Goal: Task Accomplishment & Management: Complete application form

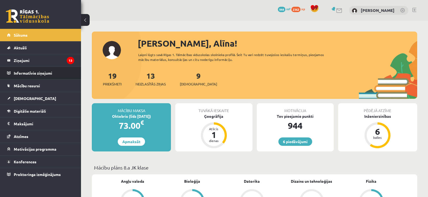
scroll to position [172, 0]
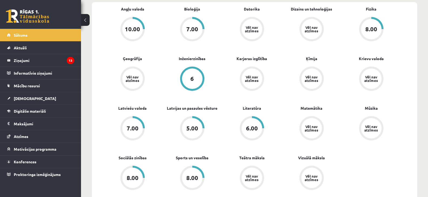
click at [285, 90] on link "Vēl nav atzīmes" at bounding box center [311, 79] width 60 height 25
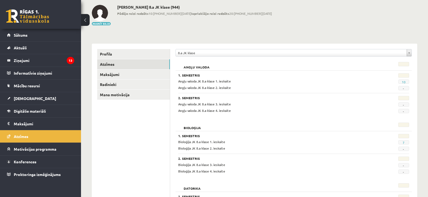
scroll to position [27, 0]
click at [18, 35] on span "Sākums" at bounding box center [21, 35] width 14 height 5
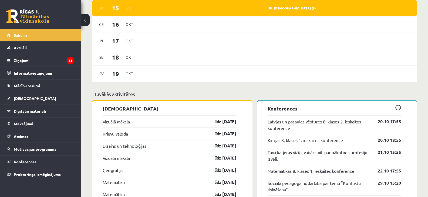
scroll to position [459, 0]
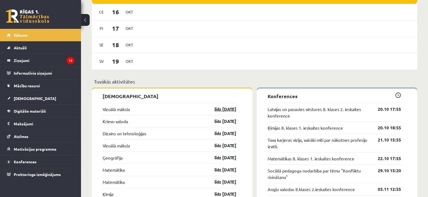
click at [223, 111] on link "līdz [DATE]" at bounding box center [220, 109] width 31 height 6
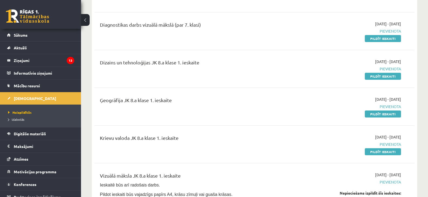
scroll to position [108, 0]
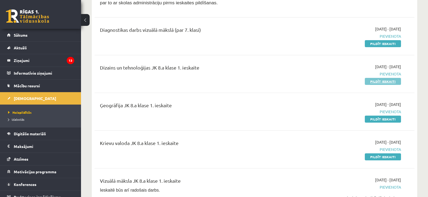
click at [386, 80] on link "Pildīt ieskaiti" at bounding box center [383, 81] width 36 height 7
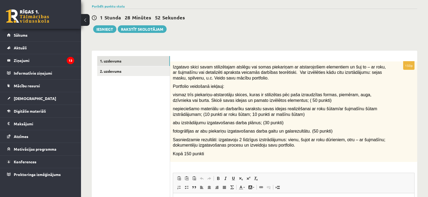
scroll to position [27, 0]
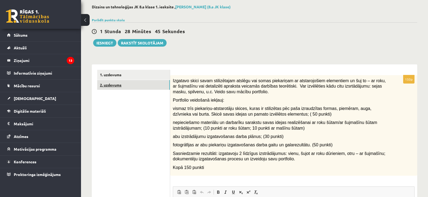
click at [112, 84] on link "2. uzdevums" at bounding box center [133, 85] width 73 height 10
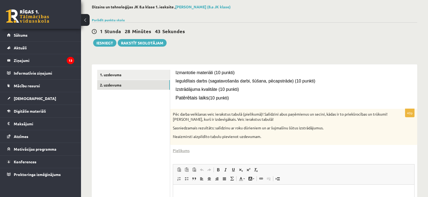
scroll to position [0, 0]
click at [113, 76] on link "1. uzdevums" at bounding box center [133, 75] width 73 height 10
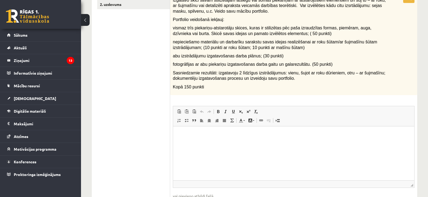
scroll to position [108, 0]
click at [217, 138] on html at bounding box center [293, 134] width 241 height 16
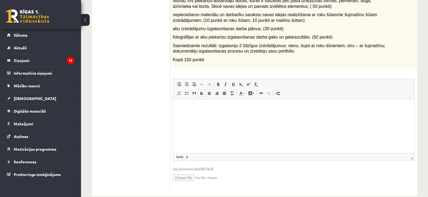
click at [251, 115] on html at bounding box center [293, 107] width 241 height 16
click at [269, 113] on html at bounding box center [293, 107] width 241 height 16
click at [179, 86] on span at bounding box center [179, 84] width 4 height 4
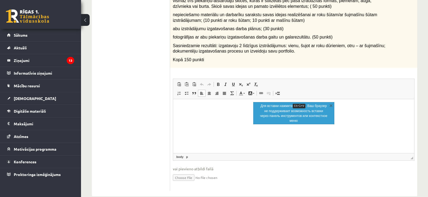
click at [250, 108] on p "Визуальный текстовый редактор, wiswyg-editor-user-answer-47433752420520" at bounding box center [293, 107] width 230 height 6
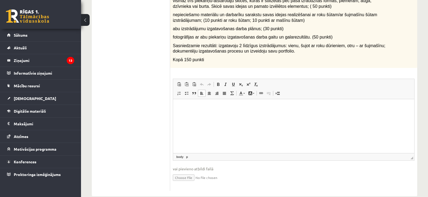
click at [215, 111] on html at bounding box center [293, 107] width 241 height 16
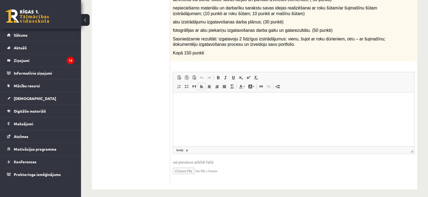
scroll to position [145, 0]
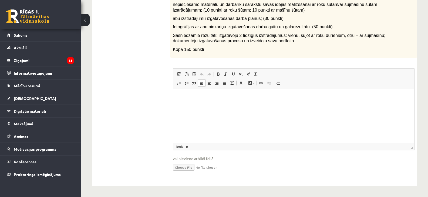
click at [184, 168] on input "file" at bounding box center [293, 167] width 241 height 11
type input "**********"
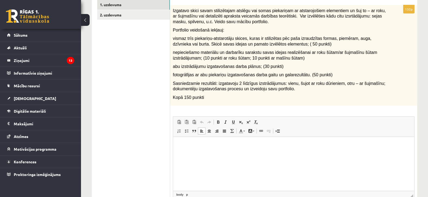
scroll to position [124, 0]
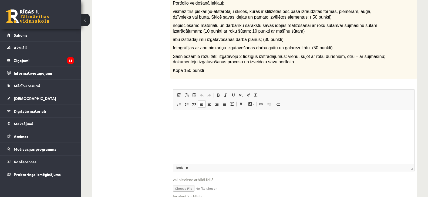
click at [274, 119] on p "Визуальный текстовый редактор, wiswyg-editor-user-answer-47433752420520" at bounding box center [293, 118] width 230 height 6
click at [185, 104] on span at bounding box center [186, 104] width 4 height 4
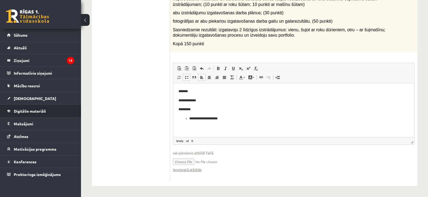
click at [79, 106] on li "Digitālie materiāli Programma Biežāk uzdotie jautājumi" at bounding box center [40, 111] width 81 height 13
click at [228, 120] on li "**********" at bounding box center [293, 119] width 209 height 6
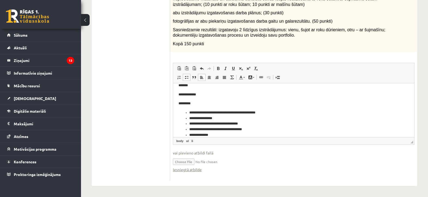
scroll to position [11, 0]
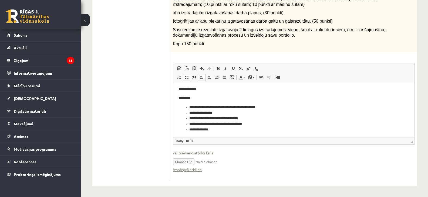
click at [188, 77] on span at bounding box center [186, 77] width 4 height 4
click at [187, 78] on span at bounding box center [186, 77] width 4 height 4
click at [188, 77] on span at bounding box center [186, 77] width 4 height 4
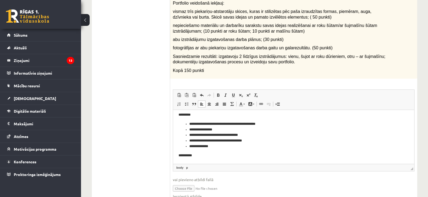
scroll to position [24, 0]
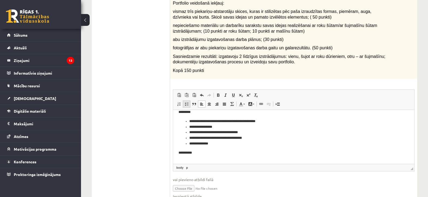
click at [188, 106] on span at bounding box center [186, 104] width 4 height 4
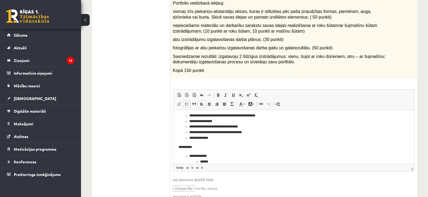
click at [200, 160] on ul "******" at bounding box center [291, 162] width 205 height 6
click at [213, 160] on li "******" at bounding box center [291, 162] width 205 height 6
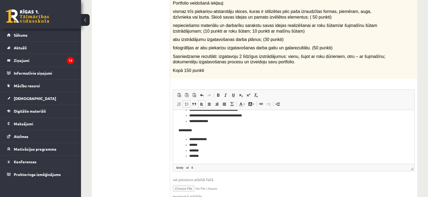
scroll to position [47, 0]
click at [185, 103] on span at bounding box center [186, 104] width 4 height 4
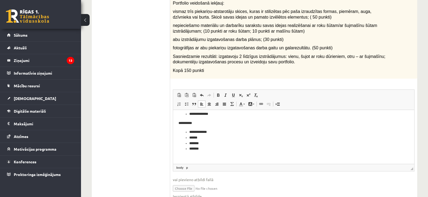
scroll to position [56, 0]
click at [268, 119] on p "**********" at bounding box center [291, 121] width 226 height 6
click at [258, 140] on li "*******" at bounding box center [291, 141] width 205 height 6
click at [188, 158] on p "Визуальный текстовый редактор, wiswyg-editor-user-answer-47433752420520" at bounding box center [293, 156] width 230 height 6
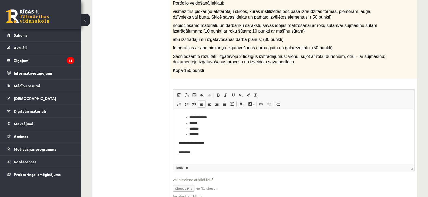
click at [181, 153] on p "*********" at bounding box center [291, 153] width 226 height 6
click at [202, 153] on p "*********" at bounding box center [291, 153] width 226 height 6
click at [187, 107] on link "Вставить / удалить маркированный список" at bounding box center [187, 104] width 8 height 7
click at [186, 106] on span at bounding box center [186, 104] width 4 height 4
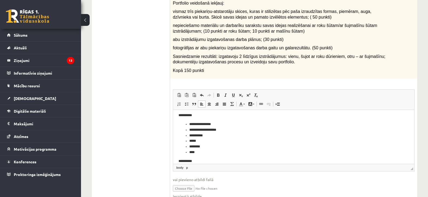
scroll to position [115, 0]
click at [186, 102] on link "Вставить / удалить маркированный список" at bounding box center [187, 104] width 8 height 7
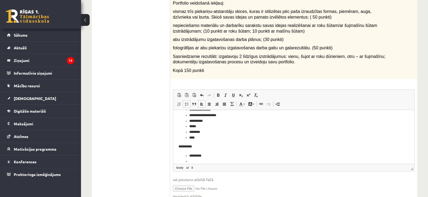
scroll to position [120, 0]
click at [307, 38] on p "abu izstrādājumu izgatavošanas darba plānus; (30 punkti)" at bounding box center [280, 40] width 215 height 6
click at [230, 160] on li "**********" at bounding box center [291, 161] width 205 height 6
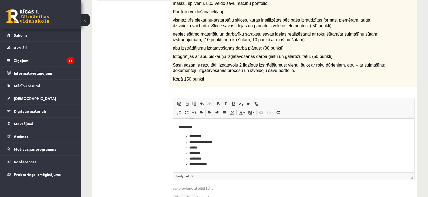
scroll to position [124, 0]
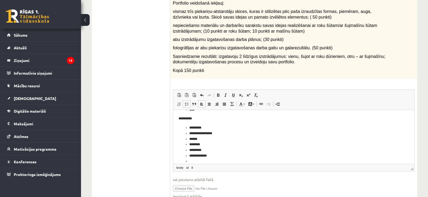
drag, startPoint x: 434, startPoint y: 166, endPoint x: 233, endPoint y: 141, distance: 202.3
click at [233, 141] on li "******" at bounding box center [291, 139] width 205 height 6
click at [200, 146] on li "Визуальный текстовый редактор, wiswyg-editor-user-answer-47433752420520" at bounding box center [293, 147] width 209 height 6
click at [185, 104] on span at bounding box center [186, 104] width 4 height 4
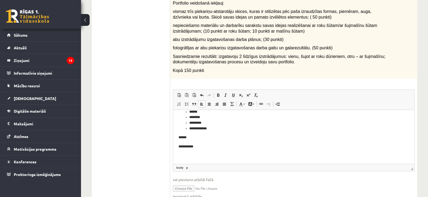
scroll to position [186, 0]
click at [8, 97] on link "[DEMOGRAPHIC_DATA]" at bounding box center [40, 98] width 67 height 12
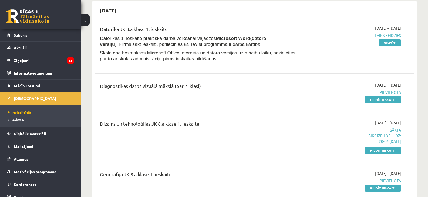
scroll to position [43, 0]
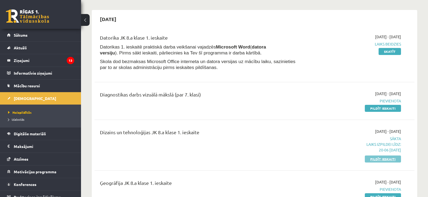
click at [380, 158] on link "Pildīt ieskaiti" at bounding box center [383, 159] width 36 height 7
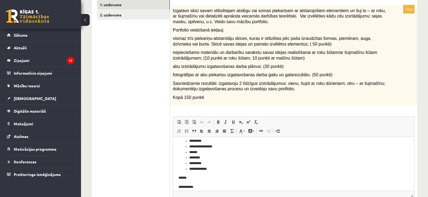
scroll to position [186, 0]
click at [215, 164] on p "**********" at bounding box center [291, 165] width 226 height 6
click at [218, 163] on p "**********" at bounding box center [291, 164] width 226 height 6
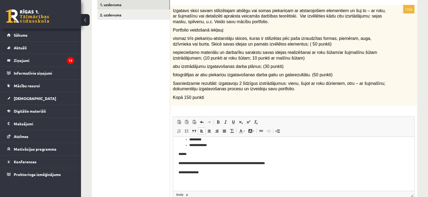
click at [234, 172] on p "**********" at bounding box center [291, 173] width 226 height 6
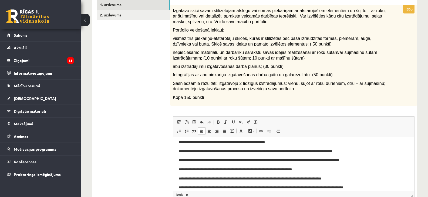
scroll to position [216, 0]
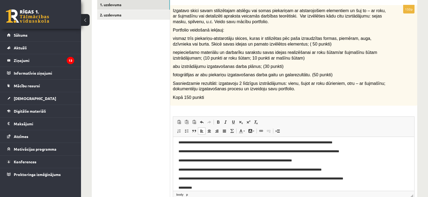
click at [178, 186] on body "**********" at bounding box center [293, 68] width 230 height 282
click at [211, 185] on body "**********" at bounding box center [293, 68] width 230 height 282
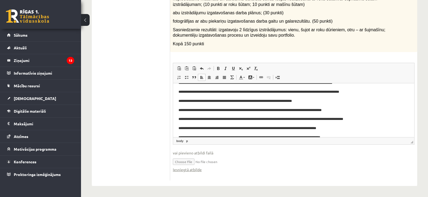
scroll to position [225, 0]
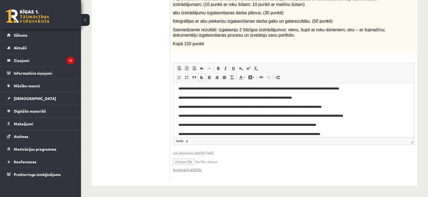
click at [190, 162] on input "file" at bounding box center [293, 161] width 241 height 11
type input "**********"
click at [187, 169] on link "Iesniegtā atbilde" at bounding box center [187, 170] width 29 height 6
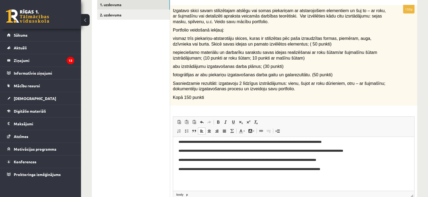
scroll to position [249, 0]
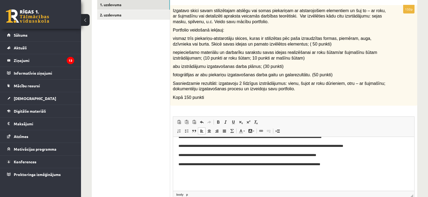
click at [328, 165] on p "**********" at bounding box center [291, 165] width 226 height 6
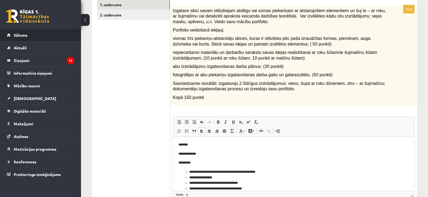
scroll to position [0, 0]
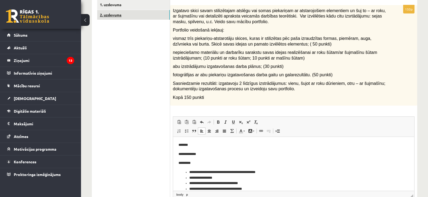
click at [113, 16] on link "2. uzdevums" at bounding box center [133, 15] width 73 height 10
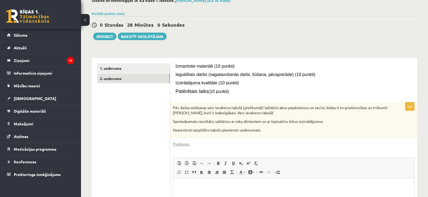
scroll to position [43, 0]
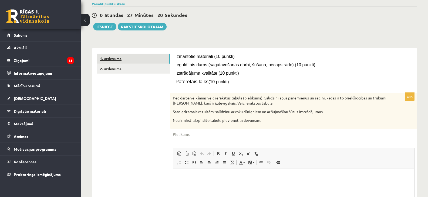
drag, startPoint x: 109, startPoint y: 58, endPoint x: 152, endPoint y: 98, distance: 58.2
click at [109, 59] on link "1. uzdevums" at bounding box center [133, 59] width 73 height 10
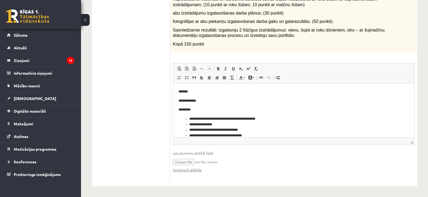
scroll to position [151, 0]
click at [247, 109] on p "*********" at bounding box center [291, 110] width 226 height 6
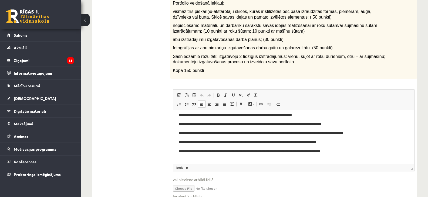
scroll to position [258, 0]
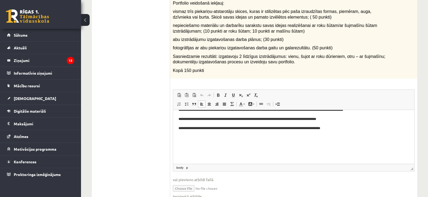
click at [328, 127] on p "**********" at bounding box center [291, 128] width 226 height 6
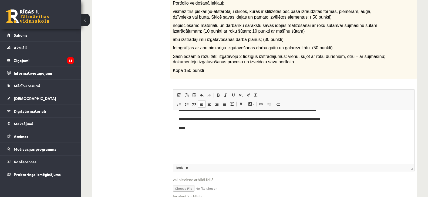
scroll to position [151, 0]
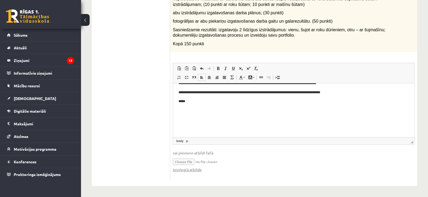
click at [181, 162] on input "file" at bounding box center [293, 161] width 241 height 11
type input "**********"
click at [188, 162] on input "file" at bounding box center [293, 161] width 241 height 11
click at [181, 162] on input "file" at bounding box center [293, 161] width 241 height 11
click at [186, 162] on input "file" at bounding box center [293, 161] width 241 height 11
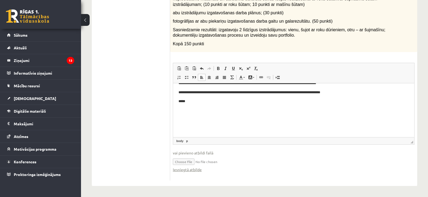
click at [186, 161] on input "file" at bounding box center [293, 161] width 241 height 11
type input "**********"
click at [189, 170] on link "Iesniegtā atbilde" at bounding box center [187, 170] width 29 height 6
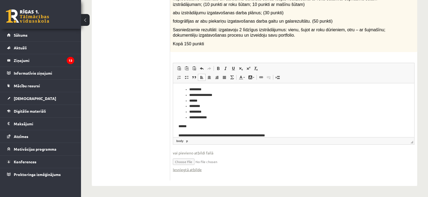
click at [226, 162] on input "file" at bounding box center [293, 161] width 241 height 11
click at [230, 108] on li "********" at bounding box center [291, 106] width 205 height 6
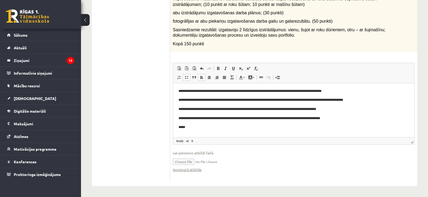
scroll to position [268, 0]
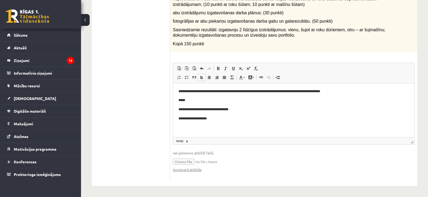
click at [193, 162] on input "file" at bounding box center [293, 161] width 241 height 11
type input "**********"
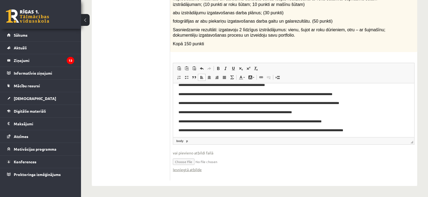
scroll to position [205, 0]
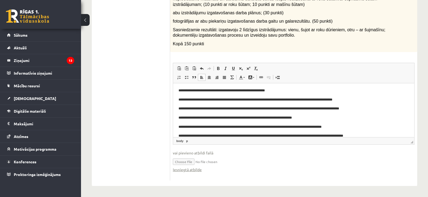
click at [291, 160] on input "file" at bounding box center [293, 161] width 241 height 11
click at [187, 162] on input "file" at bounding box center [293, 161] width 241 height 11
type input "**********"
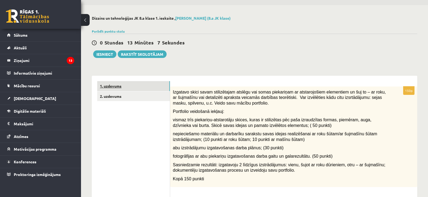
scroll to position [0, 0]
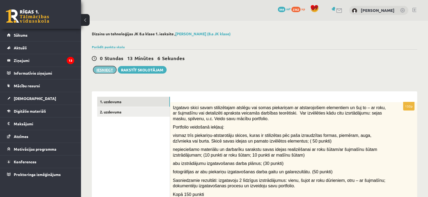
click at [102, 69] on button "Iesniegt" at bounding box center [104, 70] width 23 height 8
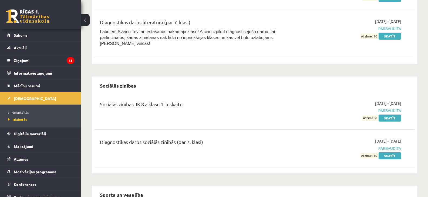
scroll to position [1024, 0]
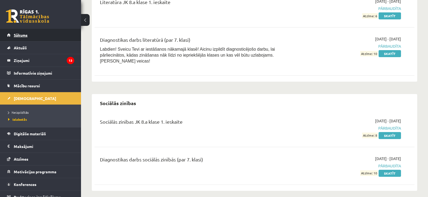
click at [21, 34] on span "Sākums" at bounding box center [21, 35] width 14 height 5
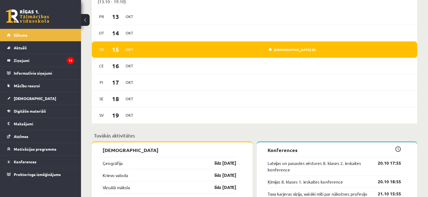
scroll to position [459, 0]
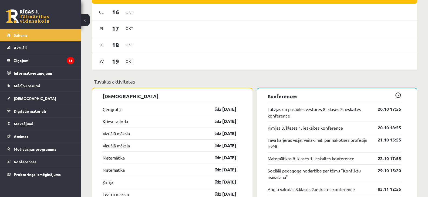
click at [224, 110] on link "līdz 15.10.25" at bounding box center [220, 109] width 31 height 6
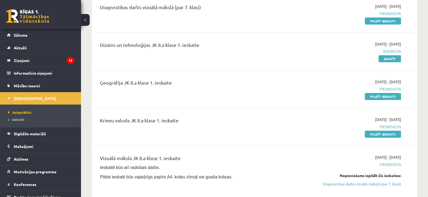
scroll to position [135, 0]
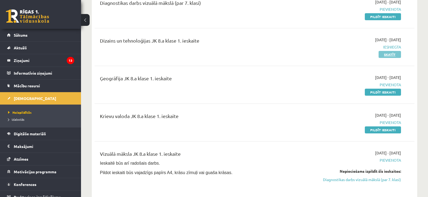
click at [390, 53] on link "Skatīt" at bounding box center [389, 54] width 22 height 7
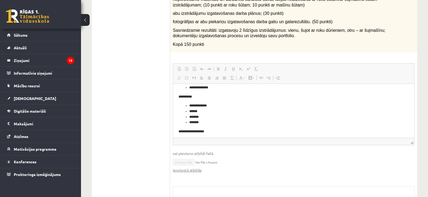
scroll to position [189, 0]
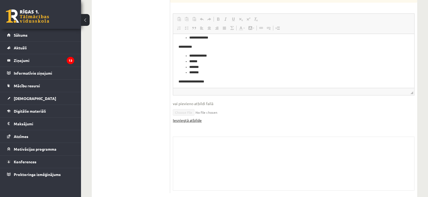
click at [189, 118] on link "Iesniegtā atbilde" at bounding box center [187, 121] width 29 height 6
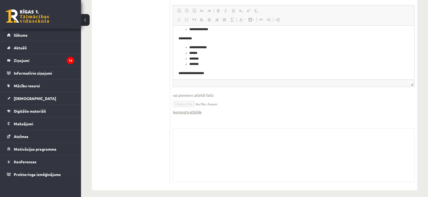
scroll to position [202, 0]
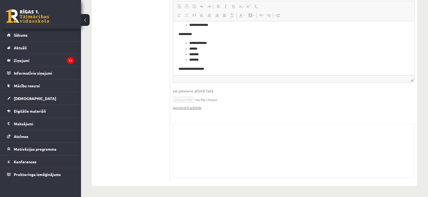
click at [212, 128] on div "Skolotāja pielikums" at bounding box center [293, 151] width 241 height 54
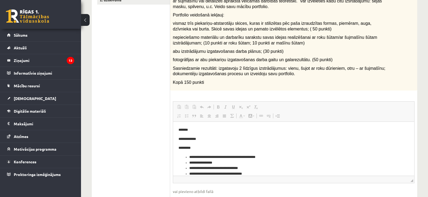
scroll to position [94, 0]
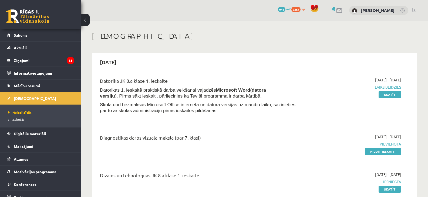
scroll to position [134, 0]
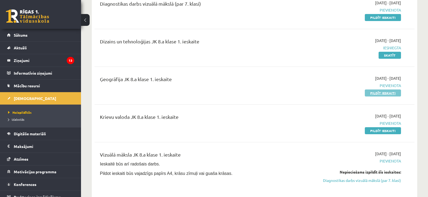
click at [387, 92] on link "Pildīt ieskaiti" at bounding box center [383, 93] width 36 height 7
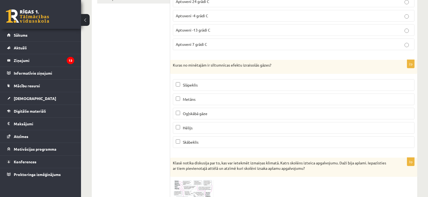
scroll to position [157, 0]
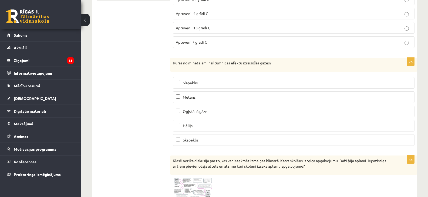
click at [180, 95] on p "Metāns" at bounding box center [294, 97] width 236 height 6
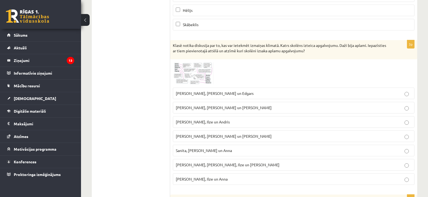
scroll to position [291, 0]
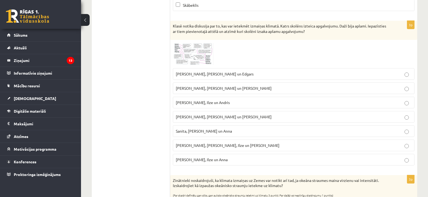
click at [194, 53] on span at bounding box center [193, 55] width 9 height 9
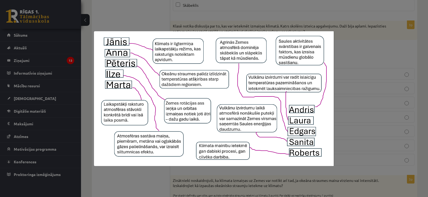
click at [373, 58] on div at bounding box center [214, 98] width 428 height 197
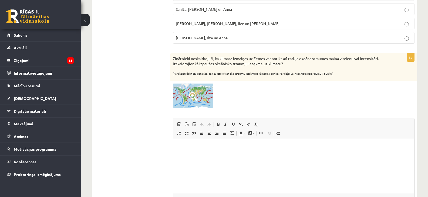
scroll to position [426, 0]
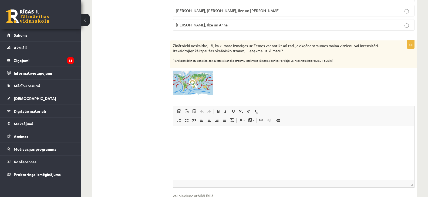
click at [193, 83] on span at bounding box center [193, 83] width 9 height 9
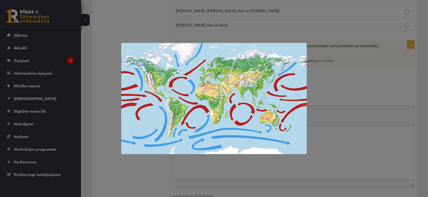
click at [393, 91] on div at bounding box center [214, 98] width 428 height 197
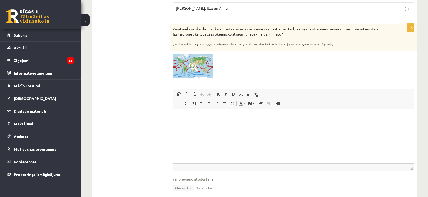
scroll to position [464, 0]
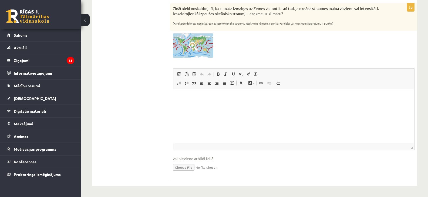
click at [220, 106] on html at bounding box center [293, 97] width 241 height 16
click at [182, 98] on p "Визуальный текстовый редактор, wiswyg-editor-user-answer-47433890724120" at bounding box center [293, 97] width 230 height 6
click at [199, 101] on span "Вставить" at bounding box center [198, 103] width 19 height 8
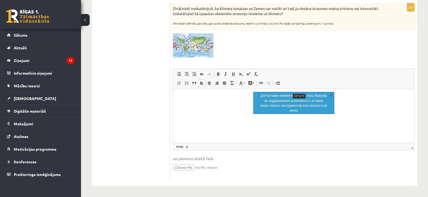
scroll to position [22, 0]
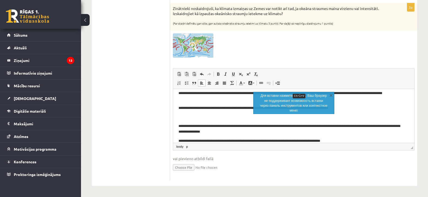
click at [370, 138] on body "**********" at bounding box center [293, 109] width 230 height 72
click at [261, 126] on p "**********" at bounding box center [291, 129] width 226 height 11
click at [330, 95] on link "X" at bounding box center [330, 95] width 5 height 5
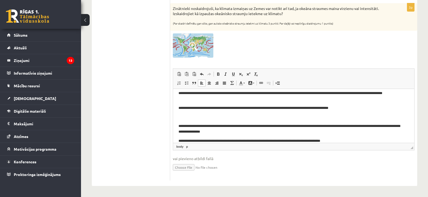
click at [183, 108] on p "**********" at bounding box center [291, 109] width 226 height 6
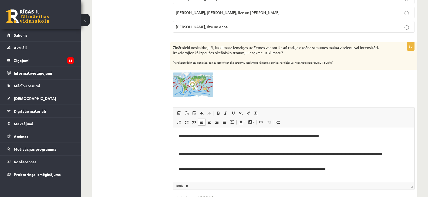
scroll to position [437, 0]
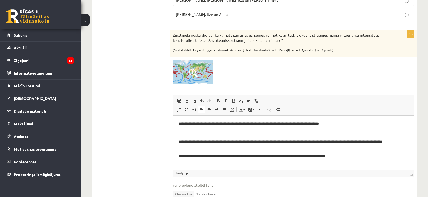
click at [204, 136] on p "Визуальный текстовый редактор, wiswyg-editor-user-answer-47433890724120" at bounding box center [293, 133] width 230 height 6
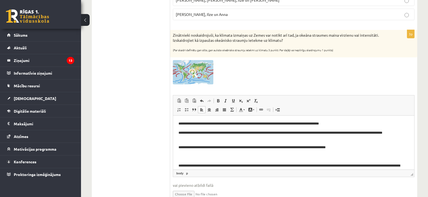
click at [182, 129] on body "**********" at bounding box center [293, 152] width 230 height 62
click at [179, 128] on body "**********" at bounding box center [293, 152] width 230 height 62
drag, startPoint x: 246, startPoint y: 132, endPoint x: 255, endPoint y: 137, distance: 9.9
click at [246, 132] on p "**********" at bounding box center [291, 135] width 226 height 11
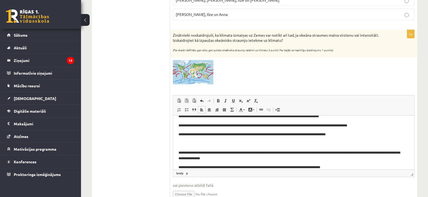
scroll to position [14, 0]
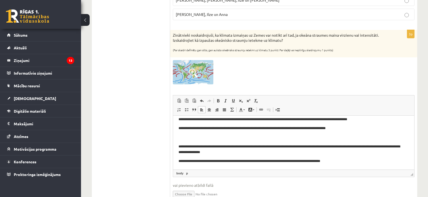
click at [274, 145] on p "**********" at bounding box center [291, 149] width 226 height 11
click at [183, 139] on p "Визуальный текстовый редактор, wiswyg-editor-user-answer-47433890724120" at bounding box center [293, 138] width 230 height 6
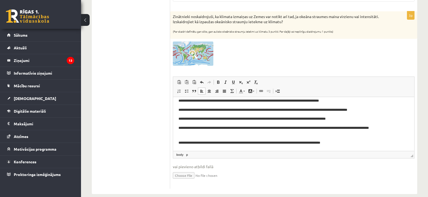
scroll to position [464, 0]
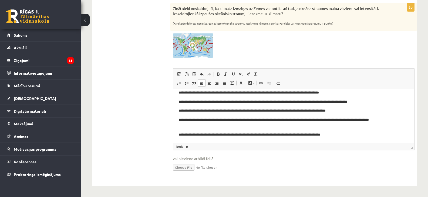
drag, startPoint x: 183, startPoint y: 135, endPoint x: 190, endPoint y: 134, distance: 6.8
click at [183, 135] on p "**********" at bounding box center [291, 135] width 226 height 6
click at [186, 83] on span at bounding box center [186, 83] width 4 height 4
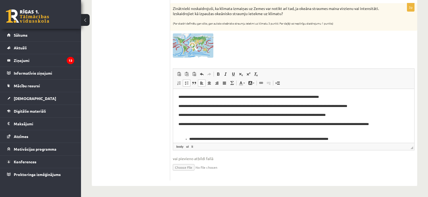
drag, startPoint x: 179, startPoint y: 105, endPoint x: 190, endPoint y: 107, distance: 11.5
click at [179, 105] on p "**********" at bounding box center [291, 107] width 226 height 6
click at [187, 83] on span at bounding box center [186, 83] width 4 height 4
click at [179, 122] on p "**********" at bounding box center [291, 127] width 226 height 11
click at [187, 83] on span at bounding box center [186, 83] width 4 height 4
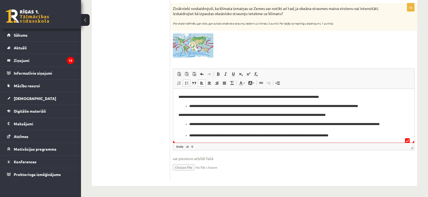
click at [191, 135] on li "**********" at bounding box center [291, 136] width 205 height 6
click at [187, 136] on ul "**********" at bounding box center [293, 130] width 230 height 17
drag, startPoint x: 229, startPoint y: 127, endPoint x: 223, endPoint y: 140, distance: 13.8
click at [228, 128] on li "**********" at bounding box center [291, 127] width 205 height 11
click at [217, 136] on li "**********" at bounding box center [291, 136] width 205 height 6
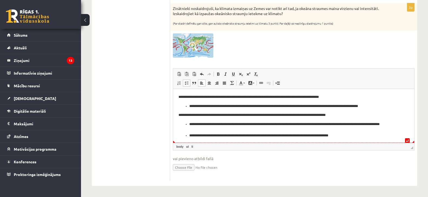
drag, startPoint x: 188, startPoint y: 134, endPoint x: 190, endPoint y: 138, distance: 4.9
click at [187, 136] on ul "**********" at bounding box center [293, 130] width 230 height 17
click at [186, 84] on span at bounding box center [186, 83] width 4 height 4
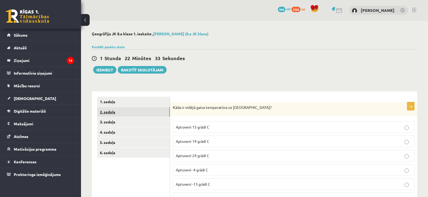
click at [110, 112] on link "2. sadaļa" at bounding box center [133, 112] width 73 height 10
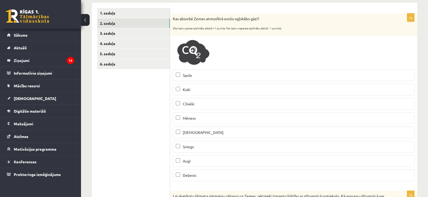
scroll to position [81, 0]
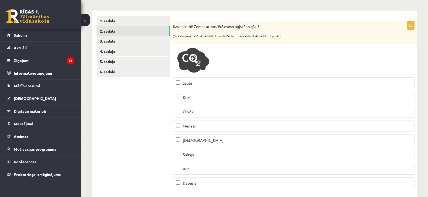
click at [193, 56] on span at bounding box center [193, 59] width 9 height 9
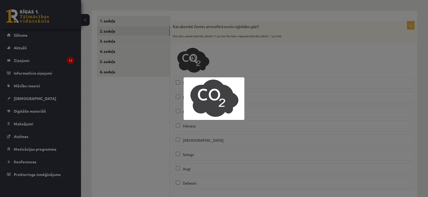
click at [294, 61] on div at bounding box center [214, 98] width 428 height 197
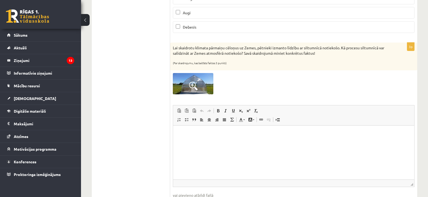
scroll to position [243, 0]
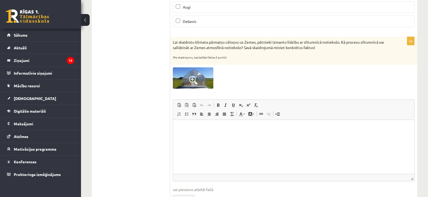
click at [193, 81] on span at bounding box center [193, 80] width 9 height 9
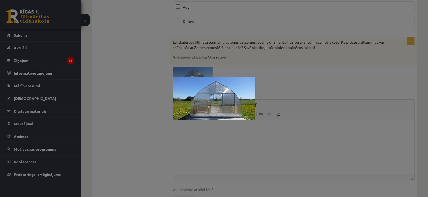
drag, startPoint x: 277, startPoint y: 78, endPoint x: 302, endPoint y: 86, distance: 26.2
click at [277, 79] on div at bounding box center [214, 98] width 428 height 197
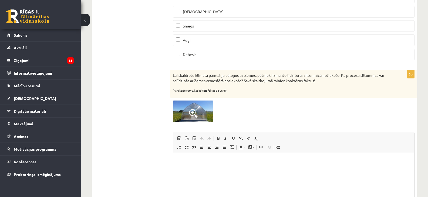
scroll to position [247, 0]
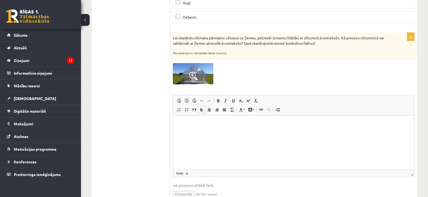
click at [200, 129] on html at bounding box center [293, 123] width 241 height 16
drag, startPoint x: 200, startPoint y: 128, endPoint x: 180, endPoint y: 120, distance: 21.9
click at [180, 120] on html at bounding box center [293, 123] width 241 height 16
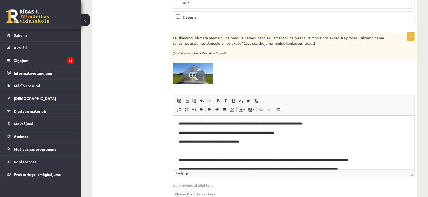
scroll to position [129, 0]
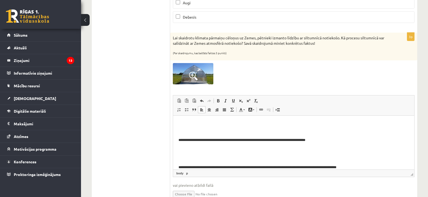
click at [196, 155] on body "**********" at bounding box center [293, 81] width 230 height 179
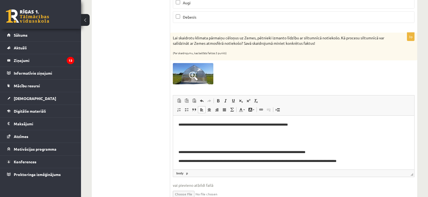
scroll to position [117, 0]
click at [195, 141] on p "Визуальный текстовый редактор, wiswyg-editor-user-answer-47433874666460" at bounding box center [293, 143] width 230 height 6
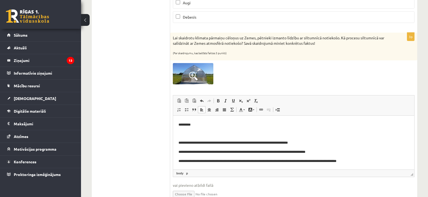
scroll to position [99, 0]
click at [192, 135] on p "Визуальный текстовый редактор, wiswyg-editor-user-answer-47433874666460" at bounding box center [293, 134] width 230 height 6
drag, startPoint x: 183, startPoint y: 131, endPoint x: 195, endPoint y: 133, distance: 11.8
click at [184, 132] on p "*********" at bounding box center [291, 134] width 226 height 6
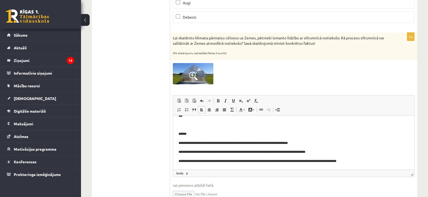
click at [185, 138] on body "**********" at bounding box center [293, 97] width 230 height 133
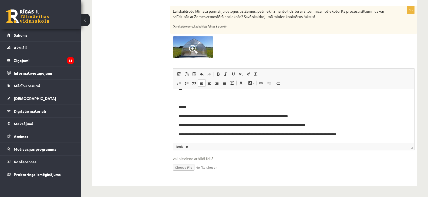
scroll to position [220, 0]
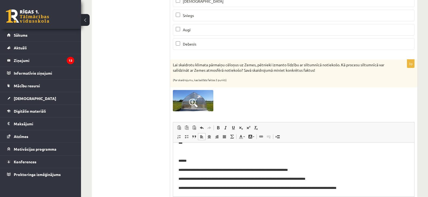
click at [186, 152] on p "Визуальный текстовый редактор, wiswyg-editor-user-answer-47433874666460" at bounding box center [293, 152] width 230 height 6
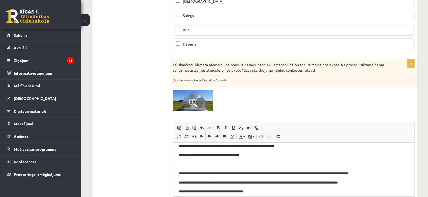
scroll to position [27, 0]
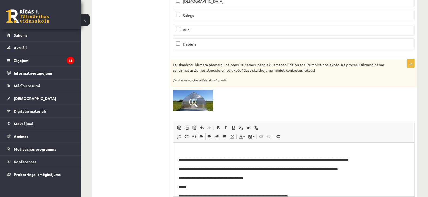
click at [187, 153] on p "Визуальный текстовый редактор, wiswyg-editor-user-answer-47433874666460" at bounding box center [293, 151] width 230 height 6
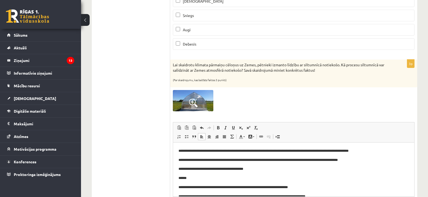
click at [238, 151] on p "**********" at bounding box center [291, 151] width 226 height 6
click at [288, 160] on p "**********" at bounding box center [291, 160] width 226 height 6
click at [230, 160] on p "**********" at bounding box center [291, 160] width 226 height 6
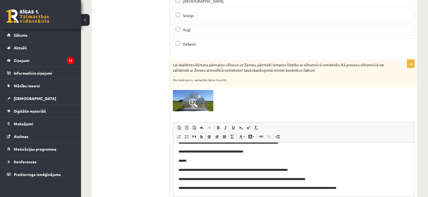
scroll to position [247, 0]
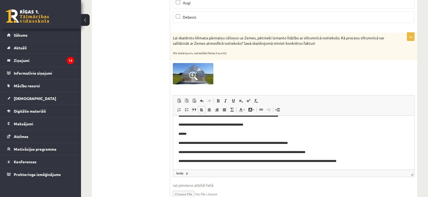
drag, startPoint x: 236, startPoint y: 150, endPoint x: 240, endPoint y: 157, distance: 8.2
click at [237, 152] on p "**********" at bounding box center [291, 152] width 226 height 6
drag, startPoint x: 220, startPoint y: 152, endPoint x: 238, endPoint y: 155, distance: 18.3
click at [222, 153] on p "**********" at bounding box center [291, 152] width 226 height 6
drag, startPoint x: 219, startPoint y: 149, endPoint x: 226, endPoint y: 153, distance: 7.4
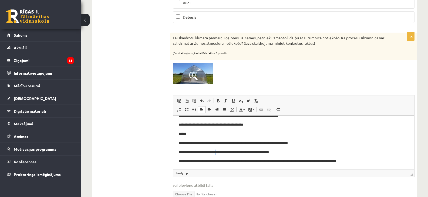
click at [224, 152] on p "**********" at bounding box center [291, 152] width 226 height 6
drag, startPoint x: 227, startPoint y: 148, endPoint x: 238, endPoint y: 156, distance: 13.7
click at [227, 152] on body "**********" at bounding box center [293, 120] width 230 height 87
drag, startPoint x: 219, startPoint y: 151, endPoint x: 232, endPoint y: 153, distance: 13.4
click at [220, 152] on p "**********" at bounding box center [291, 152] width 226 height 6
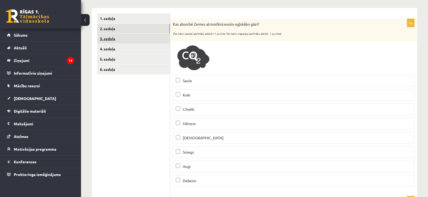
scroll to position [58, 0]
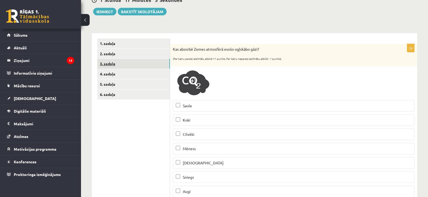
click at [105, 65] on link "3. sadaļa" at bounding box center [133, 64] width 73 height 10
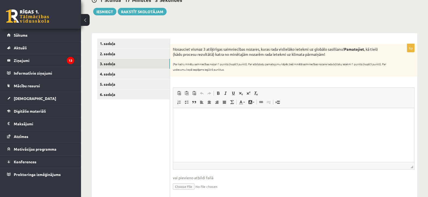
scroll to position [0, 0]
click at [193, 119] on html at bounding box center [293, 116] width 241 height 16
click at [209, 120] on span "Вставить" at bounding box center [209, 123] width 19 height 8
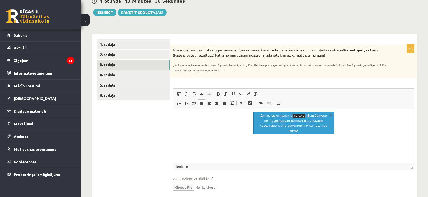
scroll to position [263, 0]
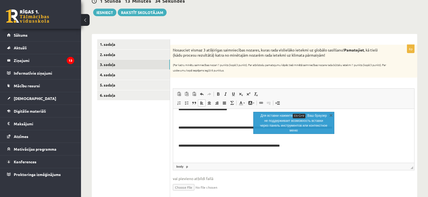
click at [189, 138] on p "Визуальный текстовый редактор, wiswyg-editor-user-answer-47433950796120" at bounding box center [293, 137] width 230 height 6
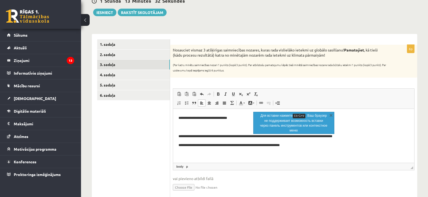
click at [183, 128] on p "Визуальный текстовый редактор, wiswyg-editor-user-answer-47433950796120" at bounding box center [293, 128] width 230 height 6
click at [239, 126] on p "**********" at bounding box center [291, 128] width 226 height 6
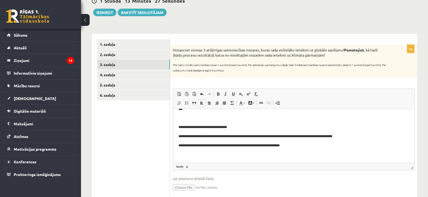
click at [219, 125] on p "**********" at bounding box center [291, 128] width 226 height 6
click at [230, 125] on p "**********" at bounding box center [291, 128] width 226 height 6
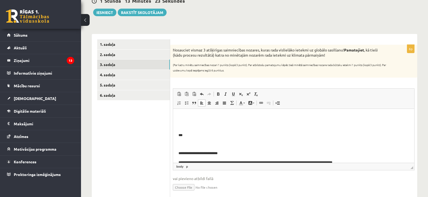
scroll to position [218, 0]
click at [199, 147] on p "Визуальный текстовый редактор, wiswyg-editor-user-answer-47433950796120" at bounding box center [293, 145] width 230 height 6
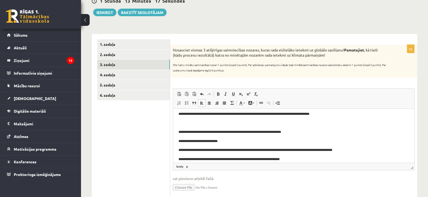
scroll to position [154, 0]
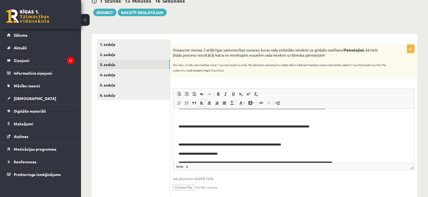
click at [192, 138] on p "Визуальный текстовый редактор, wiswyg-editor-user-answer-47433950796120" at bounding box center [293, 136] width 230 height 6
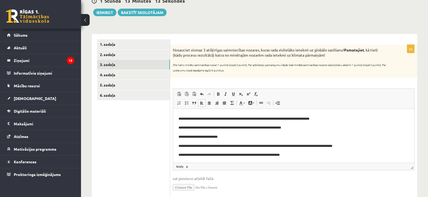
scroll to position [145, 0]
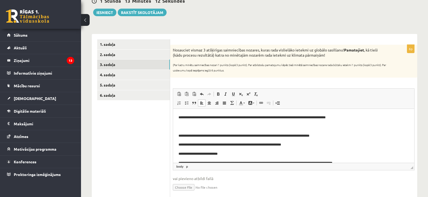
click at [187, 131] on body "**********" at bounding box center [293, 76] width 230 height 215
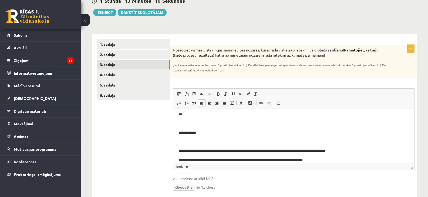
scroll to position [118, 0]
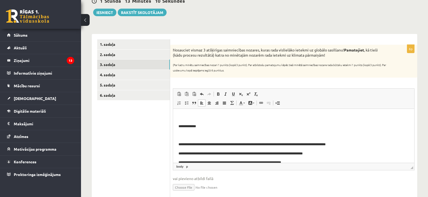
click at [199, 137] on p "Визуальный текстовый редактор, wiswyg-editor-user-answer-47433950796120" at bounding box center [293, 136] width 230 height 6
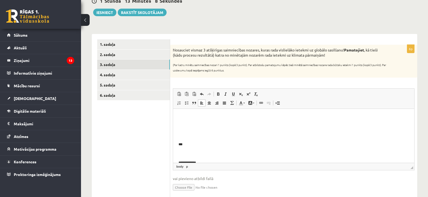
scroll to position [91, 0]
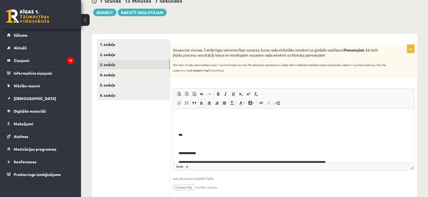
click at [190, 144] on p "Визуальный текстовый редактор, wiswyg-editor-user-answer-47433950796120" at bounding box center [293, 145] width 230 height 6
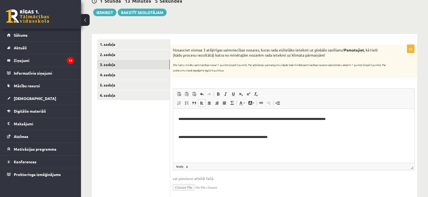
scroll to position [34, 0]
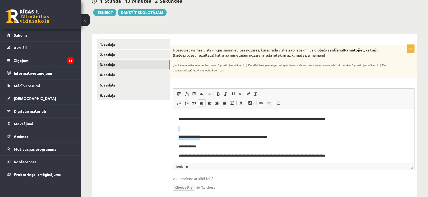
click at [204, 132] on body "**********" at bounding box center [293, 146] width 230 height 133
click at [184, 131] on body "**********" at bounding box center [293, 146] width 230 height 133
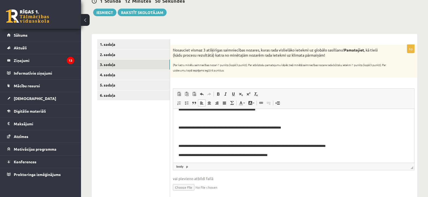
scroll to position [7, 0]
click at [188, 139] on p "Визуальный текстовый редактор, wiswyg-editor-user-answer-47433950796120" at bounding box center [293, 138] width 230 height 6
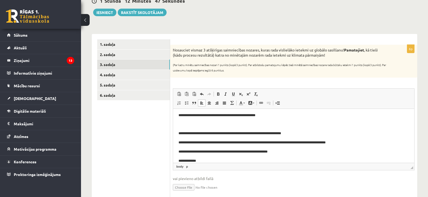
scroll to position [0, 0]
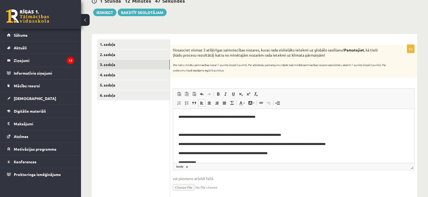
click at [189, 126] on p "Визуальный текстовый редактор, wiswyg-editor-user-answer-47433950796120" at bounding box center [293, 127] width 230 height 6
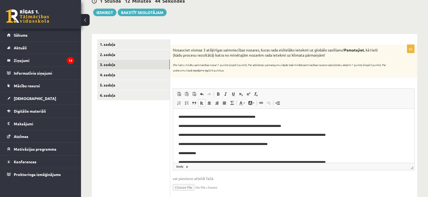
scroll to position [30, 0]
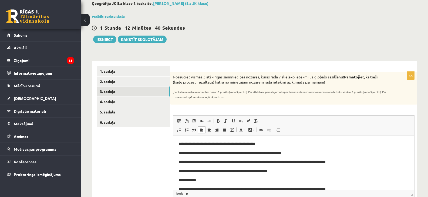
click at [242, 143] on p "**********" at bounding box center [291, 144] width 226 height 6
click at [243, 147] on body "**********" at bounding box center [293, 194] width 230 height 106
click at [243, 144] on p "**********" at bounding box center [291, 144] width 226 height 6
drag, startPoint x: 210, startPoint y: 144, endPoint x: 219, endPoint y: 147, distance: 9.0
click at [210, 144] on p "**********" at bounding box center [291, 144] width 226 height 6
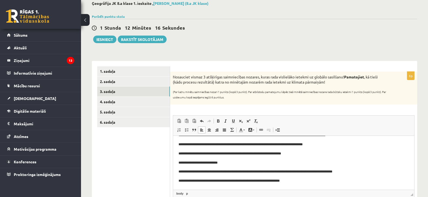
scroll to position [63, 0]
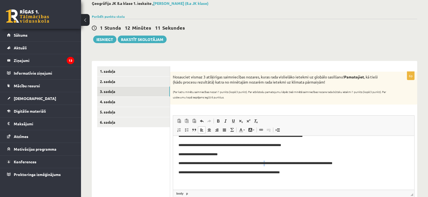
drag, startPoint x: 285, startPoint y: 161, endPoint x: 288, endPoint y: 164, distance: 4.6
click at [286, 161] on p "**********" at bounding box center [291, 164] width 226 height 6
click at [359, 162] on p "**********" at bounding box center [291, 164] width 226 height 6
click at [302, 172] on p "**********" at bounding box center [291, 173] width 226 height 6
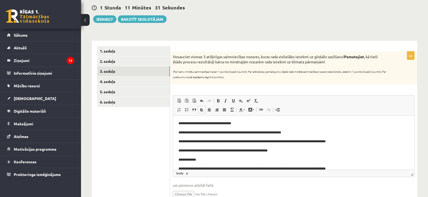
scroll to position [0, 0]
click at [291, 141] on p "**********" at bounding box center [291, 142] width 226 height 6
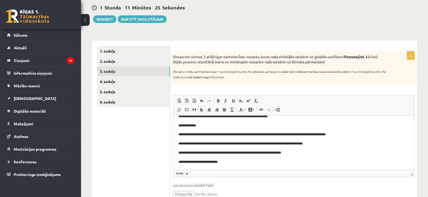
scroll to position [27, 0]
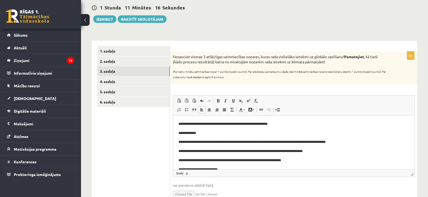
click at [294, 141] on p "**********" at bounding box center [291, 143] width 226 height 6
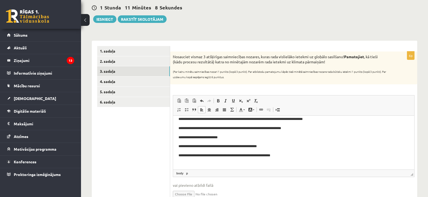
scroll to position [36, 0]
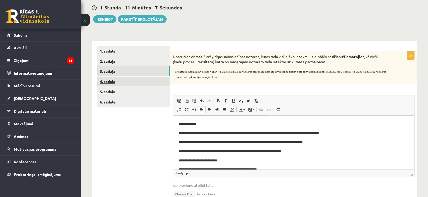
click at [108, 81] on link "4. sadaļa" at bounding box center [133, 82] width 73 height 10
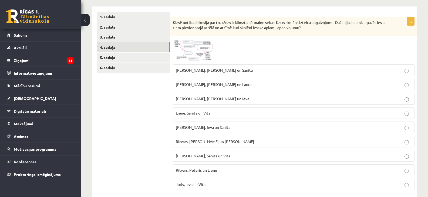
scroll to position [72, 0]
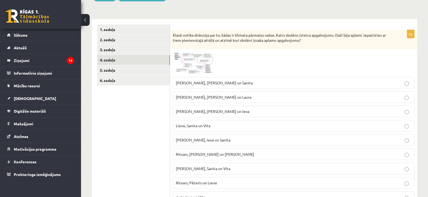
click at [199, 61] on img at bounding box center [193, 63] width 40 height 23
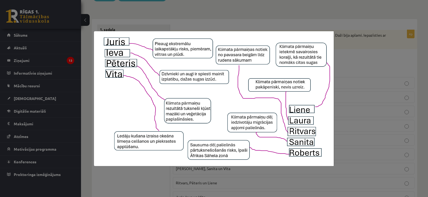
click at [16, 192] on div at bounding box center [214, 98] width 428 height 197
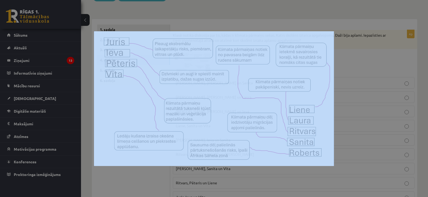
drag, startPoint x: 16, startPoint y: 192, endPoint x: 0, endPoint y: 192, distance: 16.2
click at [0, 192] on div at bounding box center [214, 98] width 428 height 197
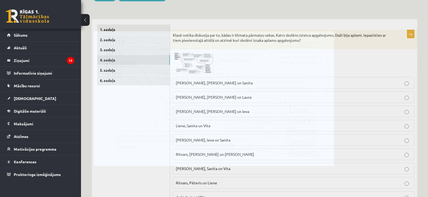
click at [0, 192] on div at bounding box center [214, 98] width 428 height 197
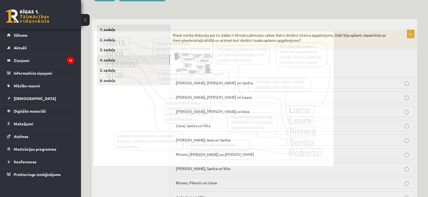
click at [0, 192] on div at bounding box center [214, 98] width 428 height 197
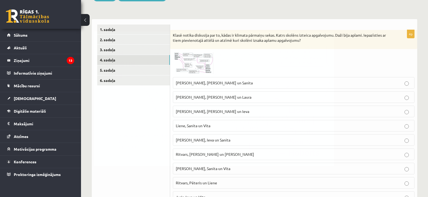
click at [0, 192] on div at bounding box center [214, 98] width 428 height 197
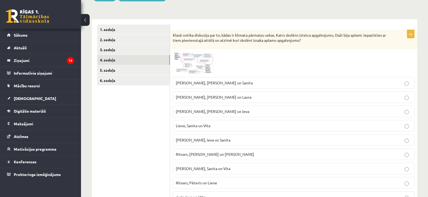
click at [0, 192] on div at bounding box center [214, 98] width 428 height 197
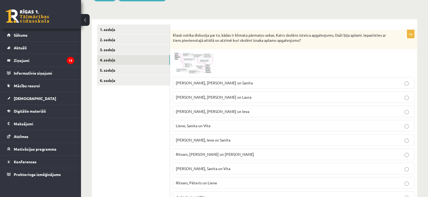
click at [0, 192] on div at bounding box center [214, 98] width 428 height 197
click at [0, 192] on div "0 Dāvanas 944 mP 2362 xp Alīna Pugačova Sākums Aktuāli Kā mācīties eSKOLĀ Konta…" at bounding box center [40, 98] width 81 height 197
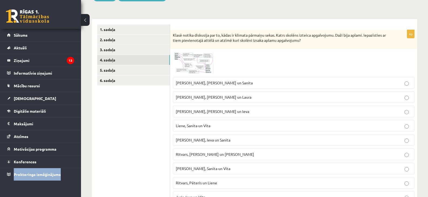
click at [0, 192] on div "0 Dāvanas 944 mP 2362 xp Alīna Pugačova Sākums Aktuāli Kā mācīties eSKOLĀ Konta…" at bounding box center [40, 98] width 81 height 197
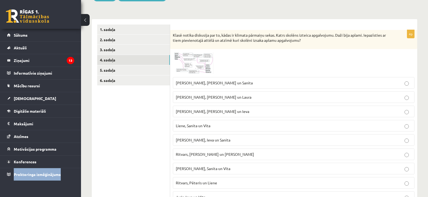
click at [0, 192] on div "0 Dāvanas 944 mP 2362 xp Alīna Pugačova Sākums Aktuāli Kā mācīties eSKOLĀ Konta…" at bounding box center [40, 98] width 81 height 197
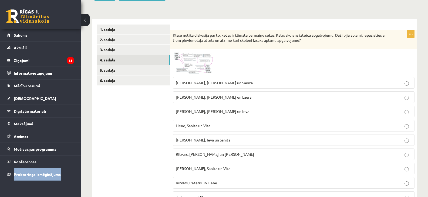
click at [0, 192] on div "0 Dāvanas 944 mP 2362 xp Alīna Pugačova Sākums Aktuāli Kā mācīties eSKOLĀ Konta…" at bounding box center [40, 98] width 81 height 197
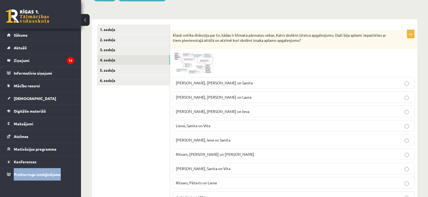
click at [0, 192] on div "0 Dāvanas 944 mP 2362 xp Alīna Pugačova Sākums Aktuāli Kā mācīties eSKOLĀ Konta…" at bounding box center [40, 98] width 81 height 197
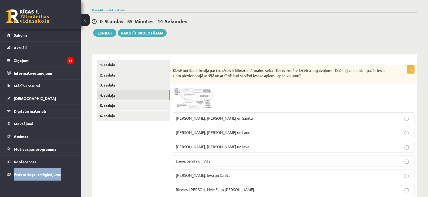
scroll to position [48, 0]
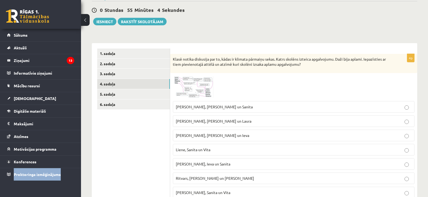
click at [0, 192] on div "0 Dāvanas 944 mP 2362 xp Alīna Pugačova Sākums Aktuāli Kā mācīties eSKOLĀ Konta…" at bounding box center [40, 98] width 81 height 197
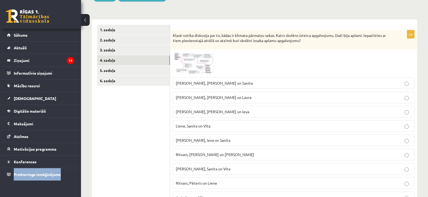
scroll to position [72, 0]
click at [201, 61] on img at bounding box center [193, 63] width 40 height 23
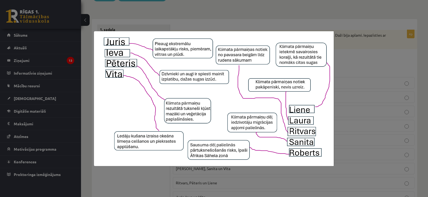
click at [375, 64] on div at bounding box center [214, 98] width 428 height 197
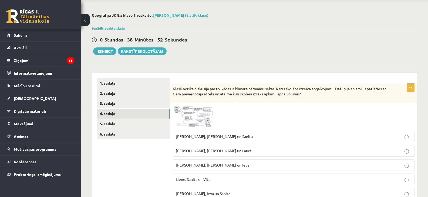
scroll to position [18, 0]
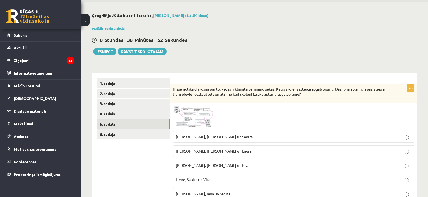
click at [111, 123] on link "5. sadaļa" at bounding box center [133, 124] width 73 height 10
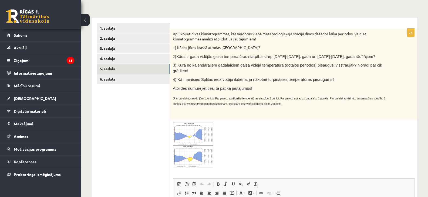
scroll to position [72, 0]
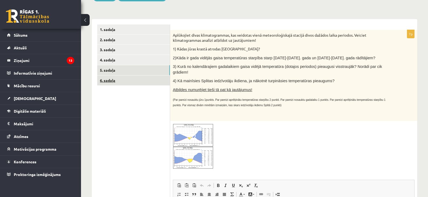
click at [113, 80] on link "6. sadaļa" at bounding box center [133, 81] width 73 height 10
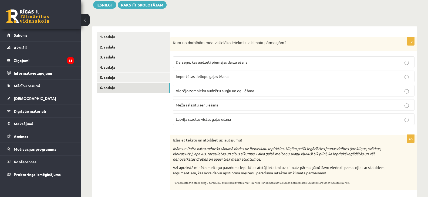
scroll to position [63, 0]
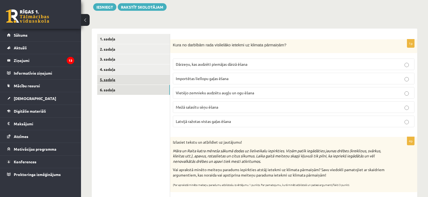
click at [112, 78] on link "5. sadaļa" at bounding box center [133, 80] width 73 height 10
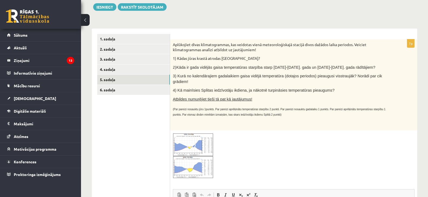
scroll to position [0, 0]
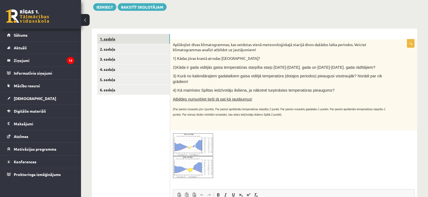
click at [109, 39] on link "1. sadaļa" at bounding box center [133, 39] width 73 height 10
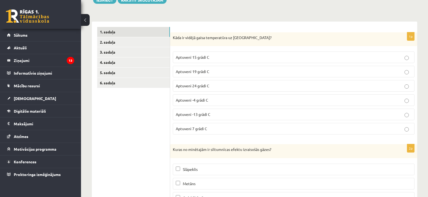
scroll to position [32, 0]
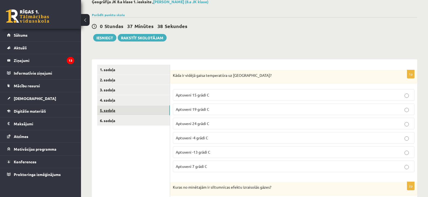
click at [109, 111] on link "5. sadaļa" at bounding box center [133, 111] width 73 height 10
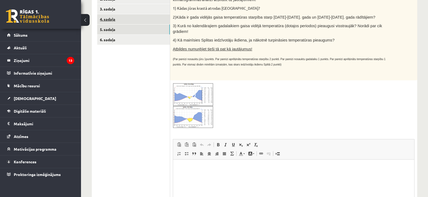
scroll to position [0, 0]
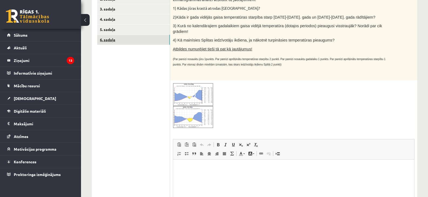
click at [114, 39] on link "6. sadaļa" at bounding box center [133, 40] width 73 height 10
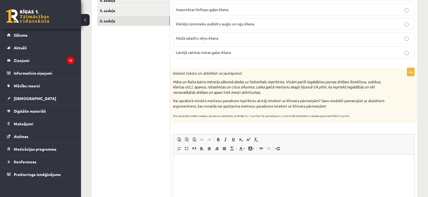
scroll to position [144, 0]
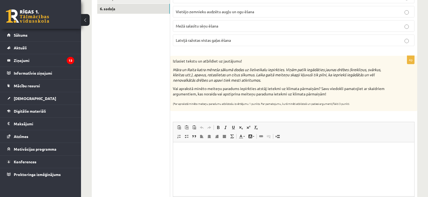
click at [195, 149] on p "Визуальный текстовый редактор, wiswyg-editor-user-answer-47433994372520" at bounding box center [293, 151] width 230 height 6
click at [206, 154] on span "Вставить" at bounding box center [211, 154] width 19 height 8
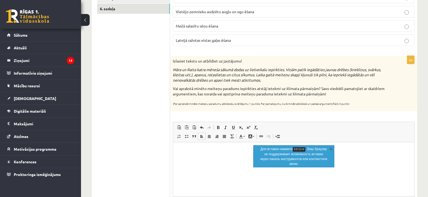
scroll to position [47, 0]
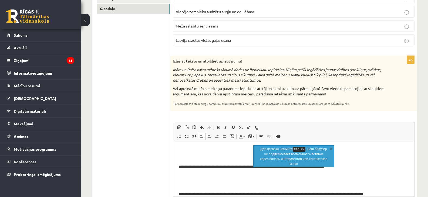
click at [188, 157] on p "Визуальный текстовый редактор, wiswyg-editor-user-answer-47433994372520" at bounding box center [293, 158] width 230 height 6
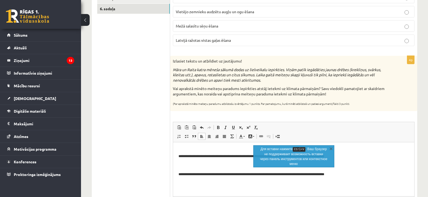
scroll to position [18, 0]
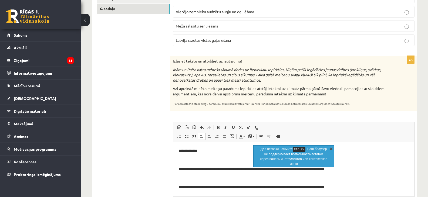
click at [331, 149] on link "X" at bounding box center [330, 148] width 5 height 5
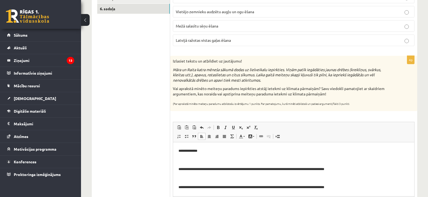
click at [184, 164] on body "**********" at bounding box center [293, 173] width 230 height 87
click at [179, 161] on p "Визуальный текстовый редактор, wiswyg-editor-user-answer-47433994372520" at bounding box center [293, 161] width 230 height 6
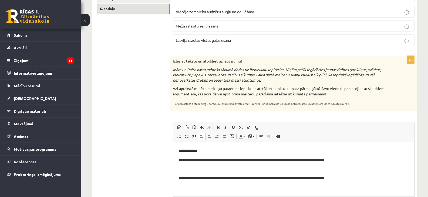
scroll to position [0, 0]
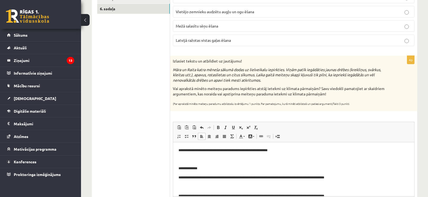
click at [199, 158] on p "Визуальный текстовый редактор, wiswyg-editor-user-answer-47433994372520" at bounding box center [293, 160] width 230 height 6
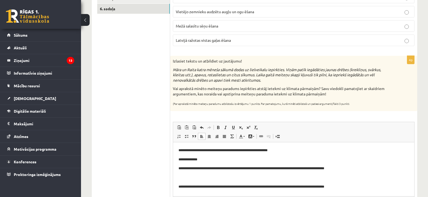
click at [191, 149] on p "**********" at bounding box center [291, 151] width 226 height 6
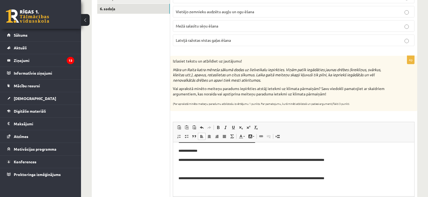
scroll to position [27, 0]
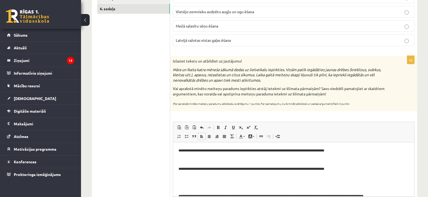
click at [190, 159] on p "Визуальный текстовый редактор, wiswyg-editor-user-answer-47433994372520" at bounding box center [293, 160] width 230 height 6
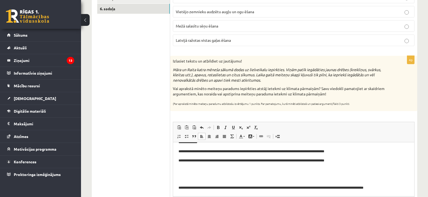
click at [185, 180] on p "Визуальный текстовый редактор, wiswyg-editor-user-answer-47433994372520" at bounding box center [293, 179] width 230 height 6
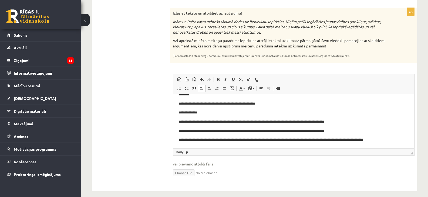
scroll to position [198, 0]
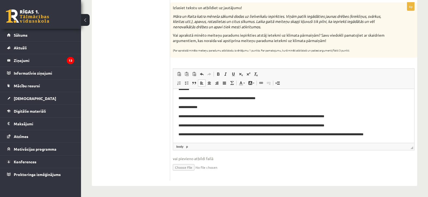
drag, startPoint x: 233, startPoint y: 135, endPoint x: 237, endPoint y: 134, distance: 4.1
click at [233, 134] on p "**********" at bounding box center [291, 135] width 226 height 6
click at [241, 134] on p "**********" at bounding box center [291, 135] width 226 height 6
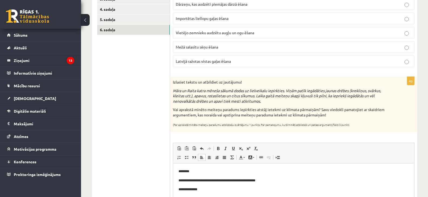
scroll to position [63, 0]
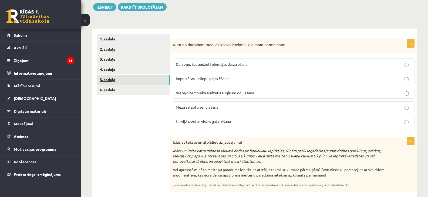
click at [107, 80] on link "5. sadaļa" at bounding box center [133, 80] width 73 height 10
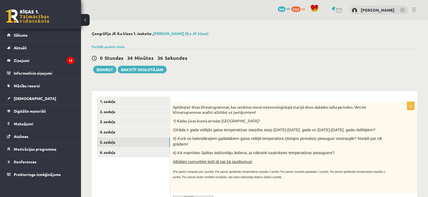
scroll to position [0, 0]
click at [107, 70] on button "Iesniegt" at bounding box center [104, 70] width 23 height 8
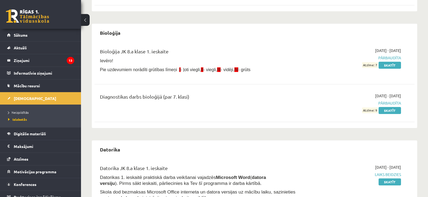
scroll to position [189, 0]
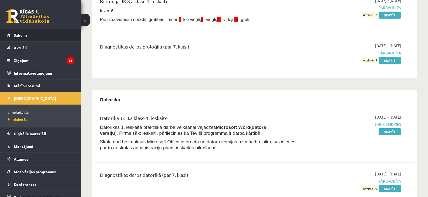
click at [22, 34] on span "Sākums" at bounding box center [21, 35] width 14 height 5
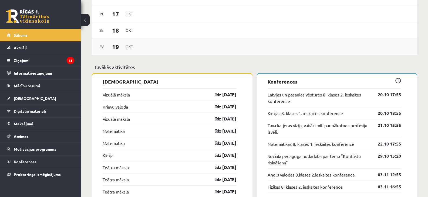
scroll to position [513, 0]
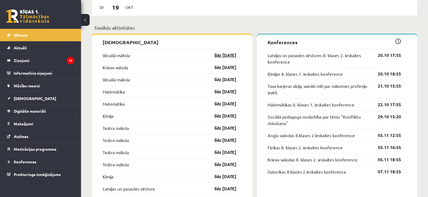
click at [221, 57] on link "līdz [DATE]" at bounding box center [220, 55] width 31 height 6
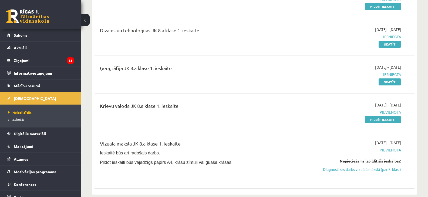
scroll to position [135, 0]
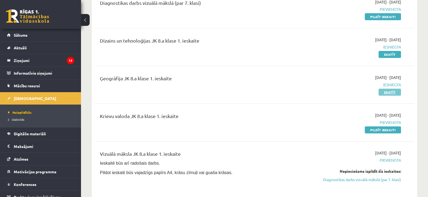
click at [388, 91] on link "Skatīt" at bounding box center [389, 92] width 22 height 7
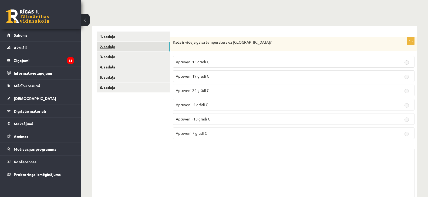
click at [109, 46] on link "2. sadaļa" at bounding box center [133, 47] width 73 height 10
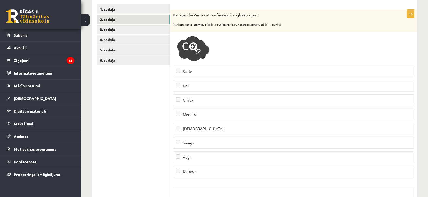
scroll to position [81, 0]
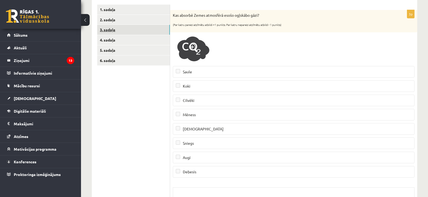
click at [107, 32] on link "3. sadaļa" at bounding box center [133, 30] width 73 height 10
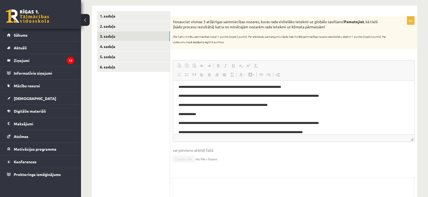
scroll to position [0, 0]
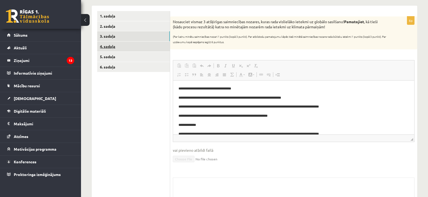
click at [111, 45] on link "4. sadaļa" at bounding box center [133, 47] width 73 height 10
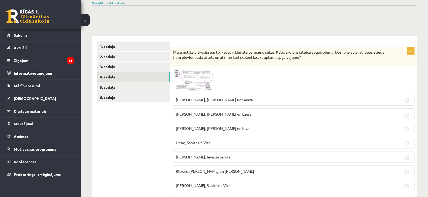
scroll to position [42, 0]
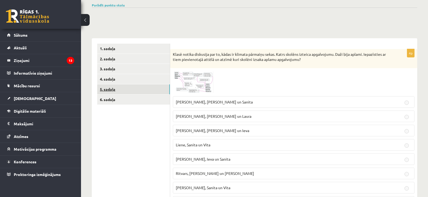
click at [109, 91] on link "5. sadaļa" at bounding box center [133, 89] width 73 height 10
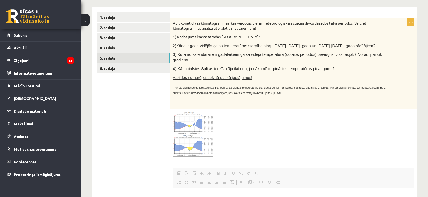
scroll to position [15, 0]
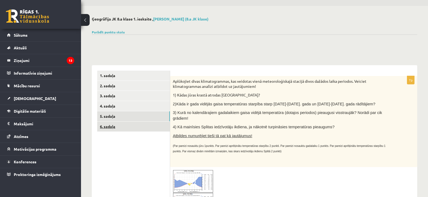
click at [110, 126] on link "6. sadaļa" at bounding box center [133, 127] width 73 height 10
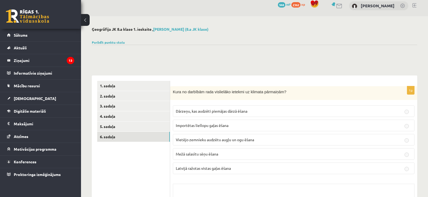
scroll to position [0, 0]
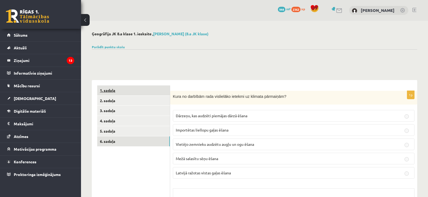
click at [103, 91] on link "1. sadaļa" at bounding box center [133, 91] width 73 height 10
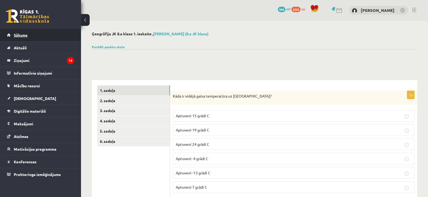
click at [19, 33] on span "Sākums" at bounding box center [21, 35] width 14 height 5
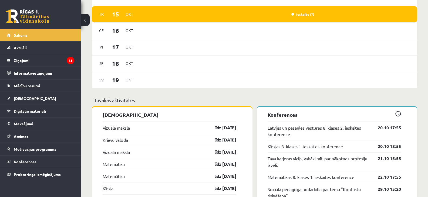
scroll to position [486, 0]
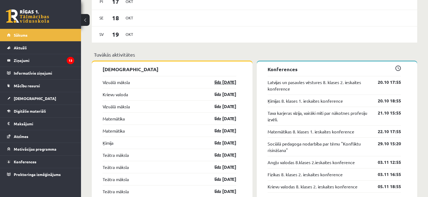
click at [217, 85] on link "līdz [DATE]" at bounding box center [220, 82] width 31 height 6
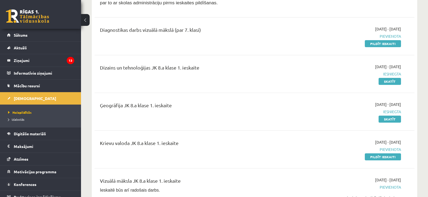
scroll to position [135, 0]
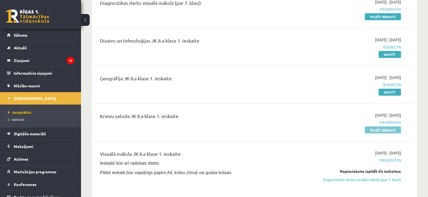
click at [379, 129] on link "Pildīt ieskaiti" at bounding box center [383, 130] width 36 height 7
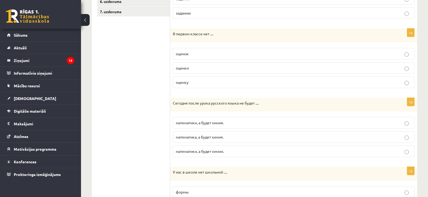
scroll to position [162, 0]
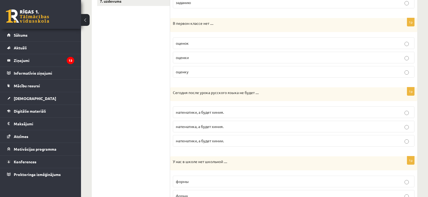
click at [407, 111] on label "математики, а будет химия." at bounding box center [293, 113] width 241 height 12
click at [289, 121] on fieldset "математики, а будет химия. математика, а будет химия. математики, а будет химии." at bounding box center [293, 126] width 241 height 45
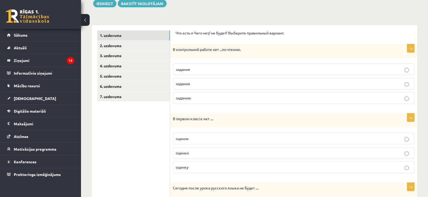
scroll to position [13, 0]
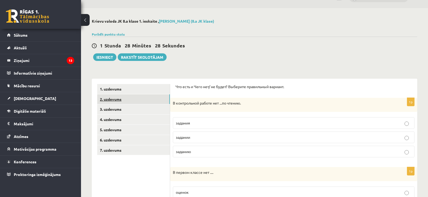
click at [115, 98] on link "2. uzdevums" at bounding box center [133, 99] width 73 height 10
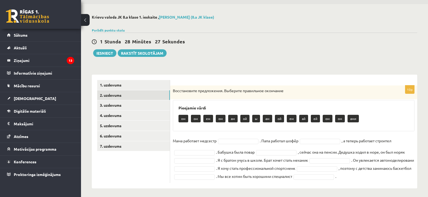
scroll to position [19, 0]
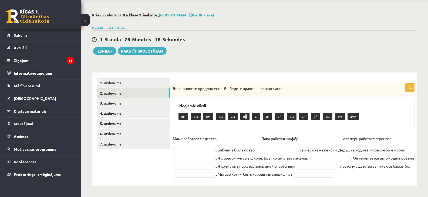
click at [245, 115] on p "ой" at bounding box center [244, 117] width 9 height 8
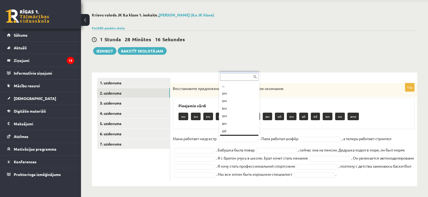
scroll to position [6, 0]
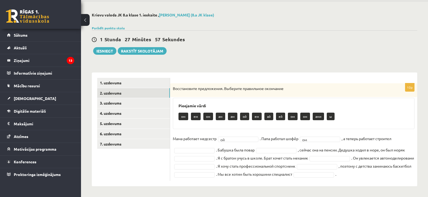
drag, startPoint x: 200, startPoint y: 146, endPoint x: 199, endPoint y: 149, distance: 3.1
click at [199, 148] on fieldset "Мама работает медсестр ой ** . Папа работал шофёр ом ** , а теперь работает стр…" at bounding box center [293, 157] width 241 height 44
click at [200, 148] on fieldset "Мама работает медсестр ой ** . Папа работал шофёр ом ** , а теперь работает стр…" at bounding box center [293, 157] width 241 height 44
click at [267, 148] on fieldset "Мама работает медсестр ой ** . Папа работал шофёр ом ** , а теперь работает стр…" at bounding box center [293, 157] width 241 height 44
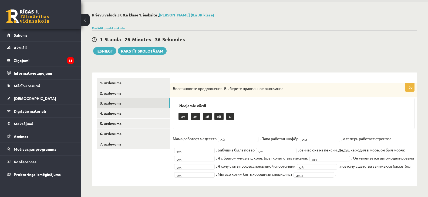
click at [115, 102] on link "3. uzdevums" at bounding box center [133, 103] width 73 height 10
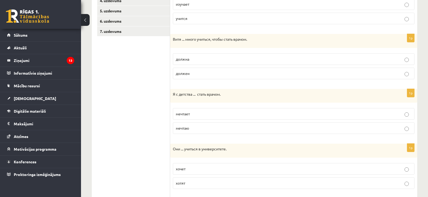
scroll to position [96, 0]
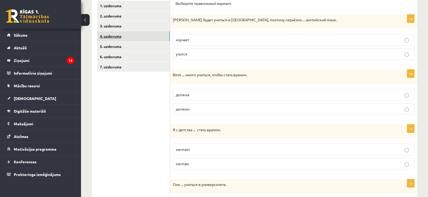
click at [117, 35] on link "4. uzdevums" at bounding box center [133, 36] width 73 height 10
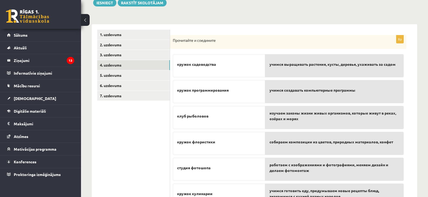
scroll to position [67, 0]
click at [115, 75] on link "5. uzdevums" at bounding box center [133, 76] width 73 height 10
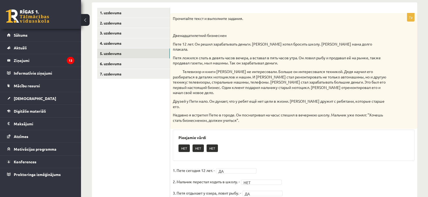
scroll to position [87, 0]
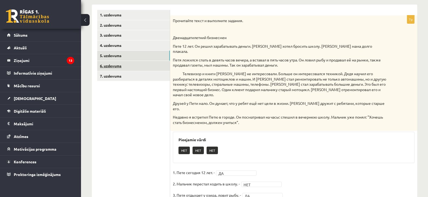
click at [113, 67] on link "6. uzdevums" at bounding box center [133, 66] width 73 height 10
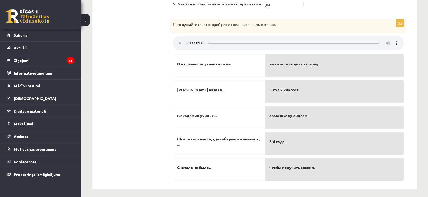
scroll to position [232, 0]
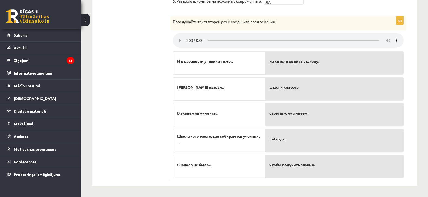
click at [307, 62] on span "не хотели ходить в школу." at bounding box center [294, 62] width 50 height 6
click at [290, 93] on p "школ и классов." at bounding box center [334, 87] width 130 height 11
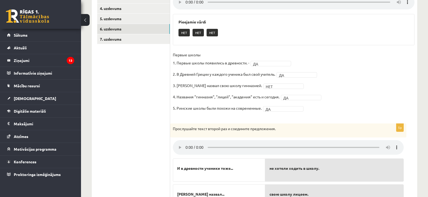
scroll to position [43, 0]
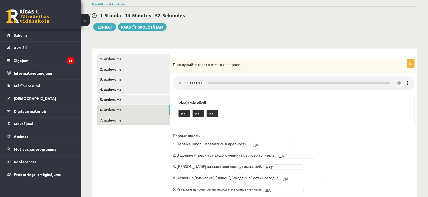
click at [113, 121] on link "7. uzdevums" at bounding box center [133, 120] width 73 height 10
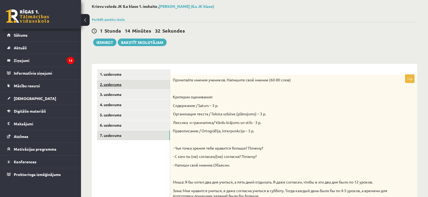
scroll to position [16, 0]
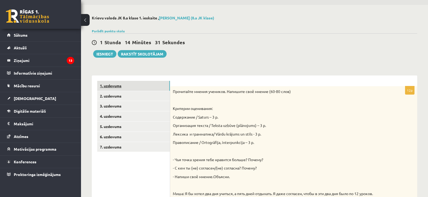
click at [111, 83] on link "1. uzdevums" at bounding box center [133, 86] width 73 height 10
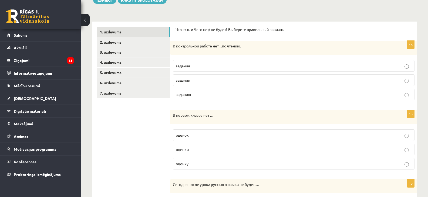
scroll to position [67, 0]
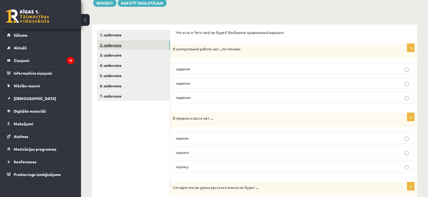
drag, startPoint x: 119, startPoint y: 44, endPoint x: 178, endPoint y: 56, distance: 59.6
click at [119, 45] on link "2. uzdevums" at bounding box center [133, 45] width 73 height 10
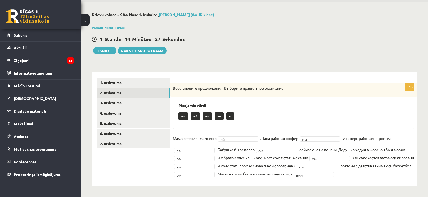
scroll to position [19, 0]
click at [112, 105] on link "3. uzdevums" at bounding box center [133, 103] width 73 height 10
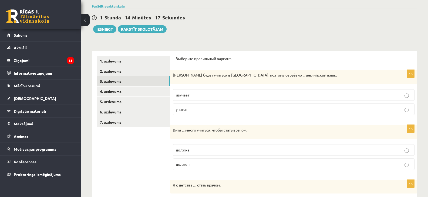
scroll to position [0, 0]
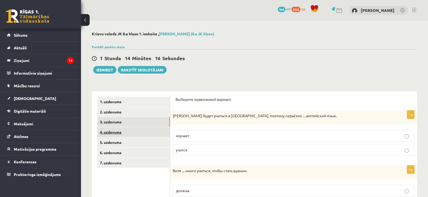
click at [117, 134] on link "4. uzdevums" at bounding box center [133, 132] width 73 height 10
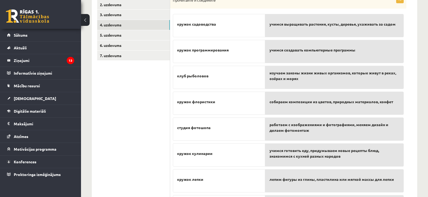
scroll to position [108, 0]
click at [105, 34] on link "5. uzdevums" at bounding box center [133, 35] width 73 height 10
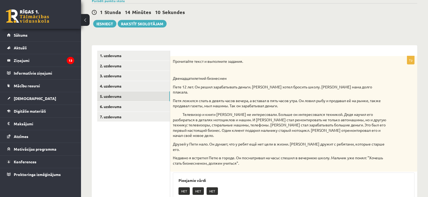
scroll to position [33, 0]
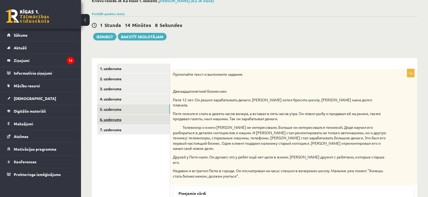
click at [106, 119] on link "6. uzdevums" at bounding box center [133, 120] width 73 height 10
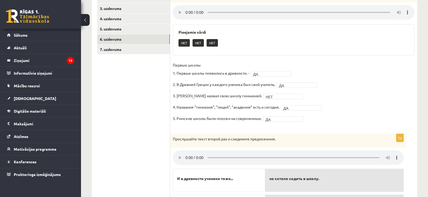
scroll to position [97, 0]
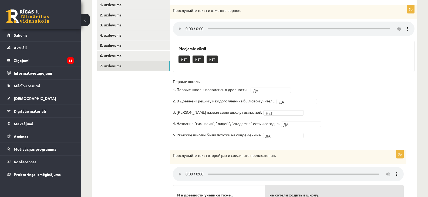
click at [115, 68] on link "7. uzdevums" at bounding box center [133, 66] width 73 height 10
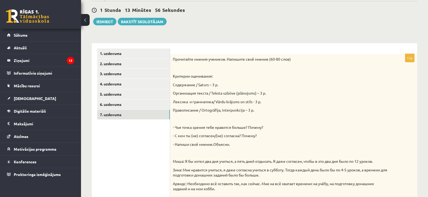
scroll to position [16, 0]
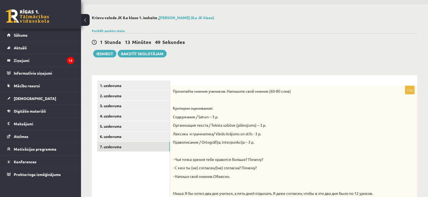
click at [279, 92] on p "Прочитайте мнения учеников. Напишите своё мнение (60-80 слов)" at bounding box center [280, 91] width 215 height 5
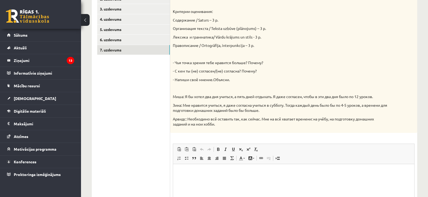
scroll to position [162, 0]
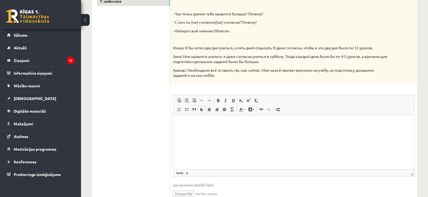
click at [265, 127] on html at bounding box center [293, 123] width 241 height 16
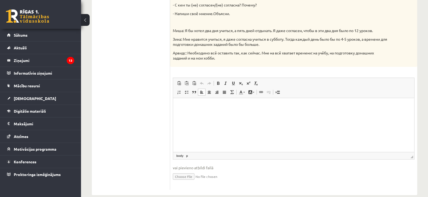
scroll to position [189, 0]
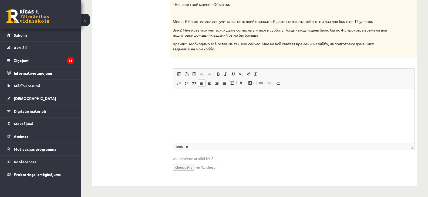
click at [190, 100] on p "Визуальный текстовый редактор, wiswyg-editor-user-answer-47433838816300" at bounding box center [293, 97] width 230 height 6
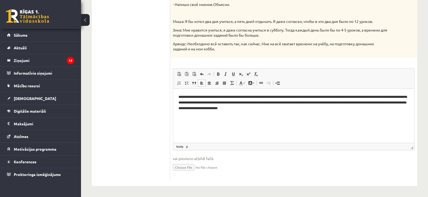
click at [208, 109] on p "**********" at bounding box center [293, 102] width 230 height 17
click at [379, 108] on p "**********" at bounding box center [293, 102] width 230 height 17
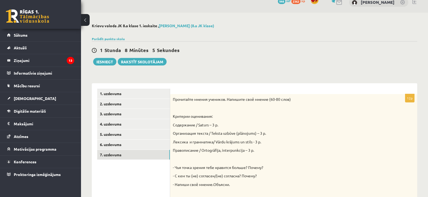
scroll to position [0, 0]
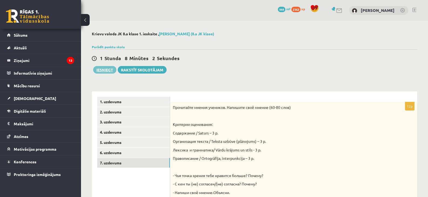
click at [103, 71] on button "Iesniegt" at bounding box center [104, 70] width 23 height 8
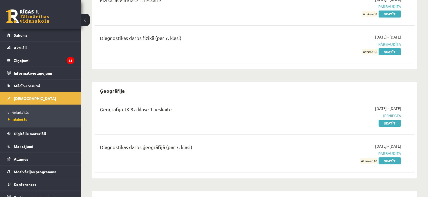
scroll to position [452, 0]
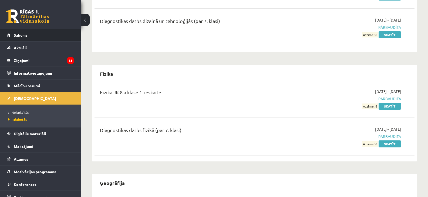
click at [19, 35] on span "Sākums" at bounding box center [21, 35] width 14 height 5
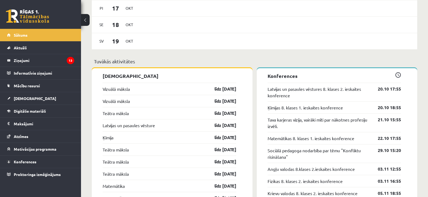
scroll to position [513, 0]
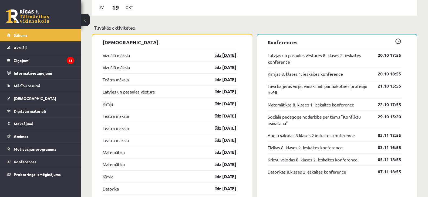
click at [225, 57] on link "līdz [DATE]" at bounding box center [220, 55] width 31 height 6
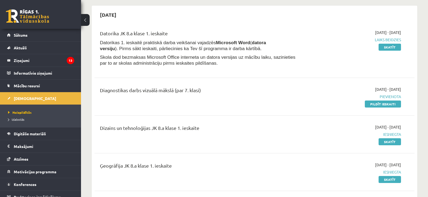
scroll to position [54, 0]
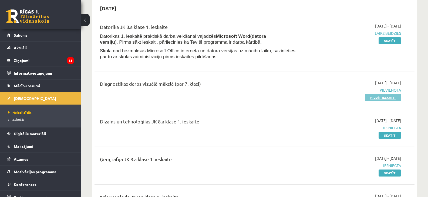
click at [378, 97] on link "Pildīt ieskaiti" at bounding box center [383, 97] width 36 height 7
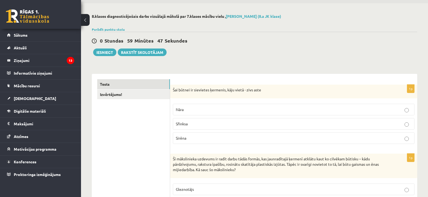
scroll to position [27, 0]
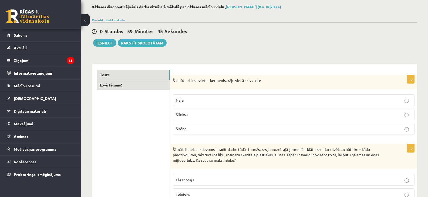
click at [114, 86] on link "Izvērtējums!" at bounding box center [133, 85] width 73 height 10
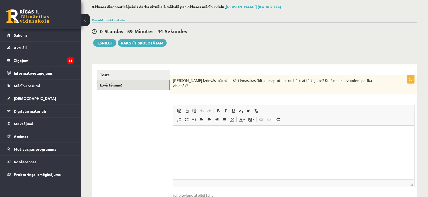
scroll to position [0, 0]
click at [108, 75] on link "Tests" at bounding box center [133, 75] width 73 height 10
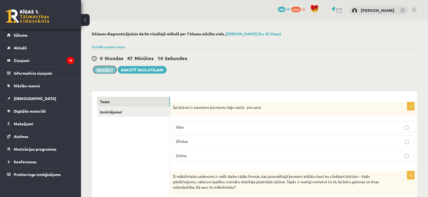
click at [102, 70] on button "Iesniegt" at bounding box center [104, 70] width 23 height 8
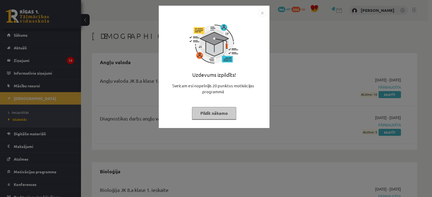
click at [208, 110] on button "Pildīt nākamo" at bounding box center [214, 113] width 44 height 12
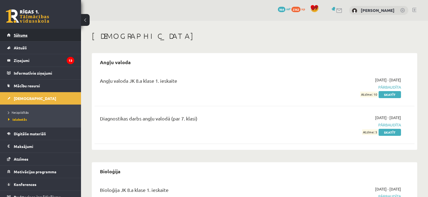
click at [18, 35] on span "Sākums" at bounding box center [21, 35] width 14 height 5
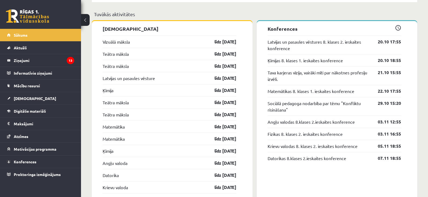
scroll to position [540, 0]
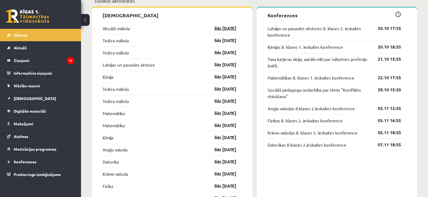
click at [226, 29] on link "līdz [DATE]" at bounding box center [220, 28] width 31 height 6
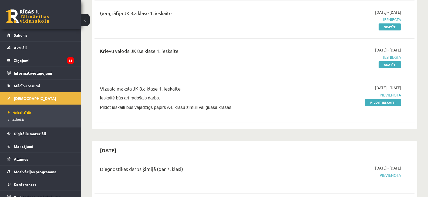
scroll to position [162, 0]
click at [379, 103] on link "Pildīt ieskaiti" at bounding box center [383, 103] width 36 height 7
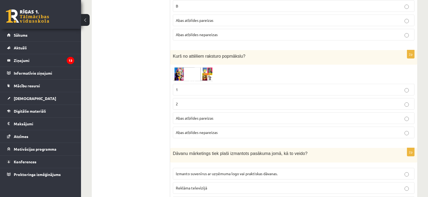
scroll to position [216, 0]
click at [177, 75] on img at bounding box center [193, 74] width 40 height 14
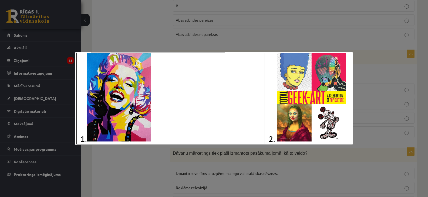
drag, startPoint x: 386, startPoint y: 75, endPoint x: 378, endPoint y: 85, distance: 12.4
click at [385, 75] on div at bounding box center [214, 98] width 428 height 197
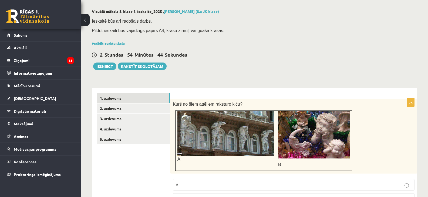
scroll to position [0, 0]
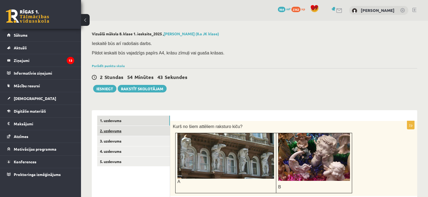
click at [113, 131] on link "2. uzdevums" at bounding box center [133, 131] width 73 height 10
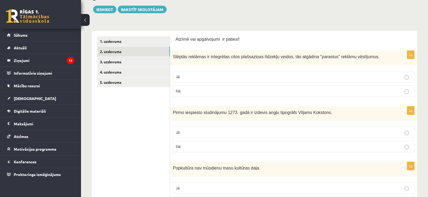
scroll to position [76, 0]
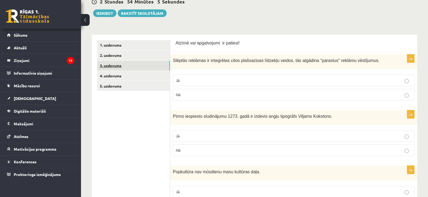
click at [110, 65] on link "3. uzdevums" at bounding box center [133, 66] width 73 height 10
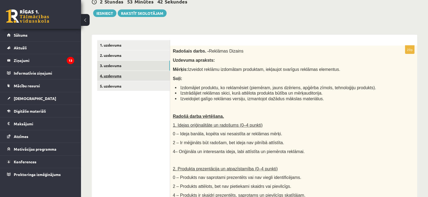
click at [113, 76] on link "4. uzdevums" at bounding box center [133, 76] width 73 height 10
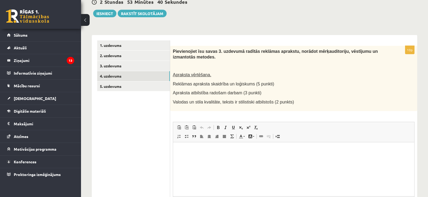
scroll to position [0, 0]
click at [111, 86] on link "5. uzdevums" at bounding box center [133, 86] width 73 height 10
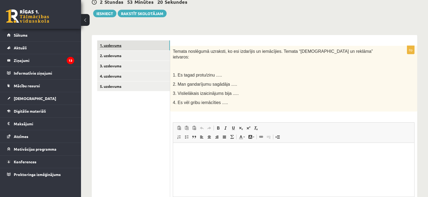
click at [114, 47] on link "1. uzdevums" at bounding box center [133, 45] width 73 height 10
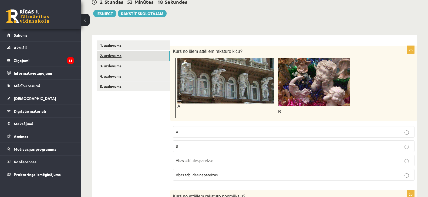
click at [114, 54] on link "2. uzdevums" at bounding box center [133, 56] width 73 height 10
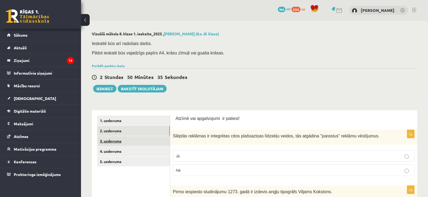
click at [114, 140] on link "3. uzdevums" at bounding box center [133, 141] width 73 height 10
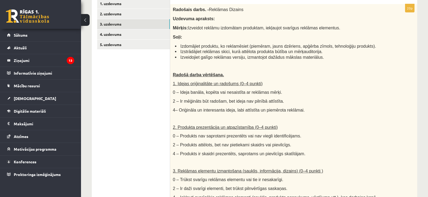
scroll to position [135, 0]
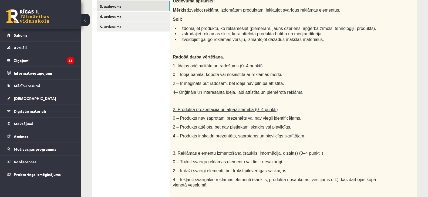
drag, startPoint x: 275, startPoint y: 173, endPoint x: 261, endPoint y: 200, distance: 30.7
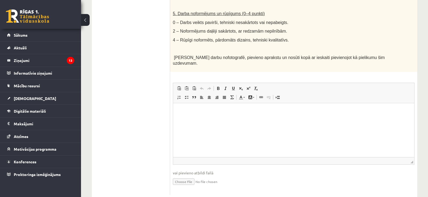
scroll to position [377, 0]
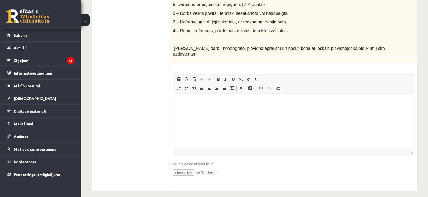
click at [214, 105] on p "Визуальный текстовый редактор, wiswyg-editor-user-answer-47433990637000" at bounding box center [293, 103] width 230 height 6
click at [186, 102] on p "Визуальный текстовый редактор, wiswyg-editor-user-answer-47433990637000" at bounding box center [293, 103] width 230 height 6
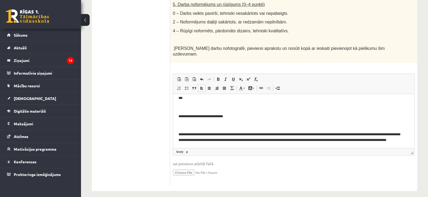
click at [197, 110] on p "Визуальный текстовый редактор, wiswyg-editor-user-answer-47433990637000" at bounding box center [293, 108] width 230 height 6
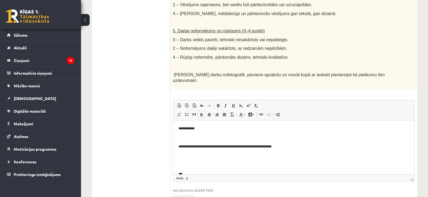
scroll to position [377, 0]
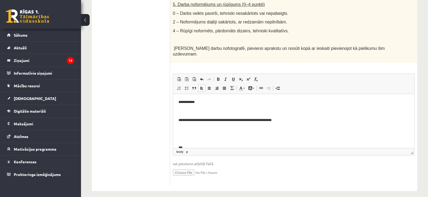
click at [200, 110] on p "Визуальный текстовый редактор, wiswyg-editor-user-answer-47433990637000" at bounding box center [293, 112] width 230 height 6
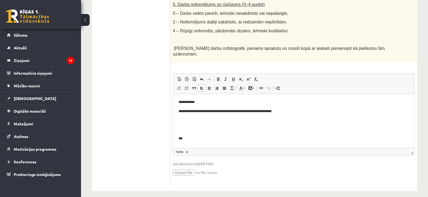
click at [184, 102] on p "**********" at bounding box center [291, 103] width 226 height 6
click at [186, 109] on p "**********" at bounding box center [291, 112] width 226 height 6
click at [183, 120] on p "Визуальный текстовый редактор, wiswyg-editor-user-answer-47433990637000" at bounding box center [293, 121] width 230 height 6
click at [195, 133] on body "**********" at bounding box center [293, 188] width 230 height 177
click at [185, 121] on p "**********" at bounding box center [291, 121] width 226 height 6
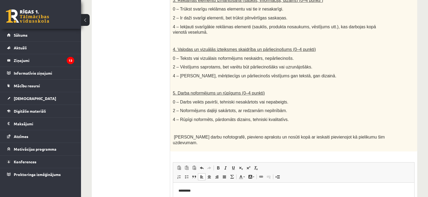
scroll to position [350, 0]
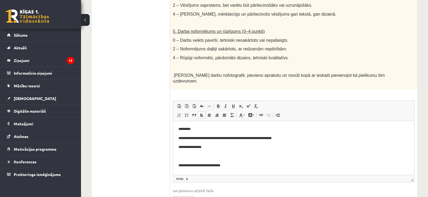
click at [204, 147] on p "**********" at bounding box center [291, 148] width 226 height 6
click at [193, 148] on p "**********" at bounding box center [291, 148] width 226 height 6
click at [192, 147] on p "**********" at bounding box center [291, 148] width 226 height 6
click at [196, 158] on p "Визуальный текстовый редактор, wiswyg-editor-user-answer-47433990637000" at bounding box center [293, 157] width 230 height 6
click at [197, 168] on p "Визуальный текстовый редактор, wiswyg-editor-user-answer-47433990637000" at bounding box center [293, 166] width 230 height 6
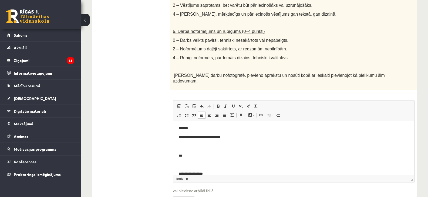
scroll to position [27, 0]
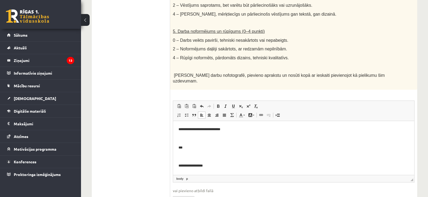
click at [211, 158] on p "Визуальный текстовый редактор, wiswyg-editor-user-answer-47433990637000" at bounding box center [293, 157] width 230 height 6
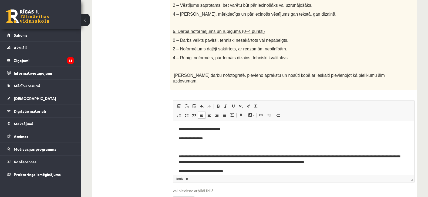
click at [184, 137] on p "**********" at bounding box center [291, 139] width 226 height 6
click at [188, 147] on p "Визуальный текстовый редактор, wiswyg-editor-user-answer-47433990637000" at bounding box center [293, 148] width 230 height 6
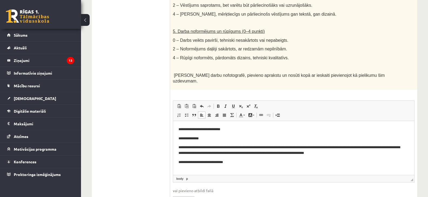
click at [184, 162] on p "**********" at bounding box center [291, 163] width 226 height 6
click at [224, 161] on p "**********" at bounding box center [291, 163] width 226 height 6
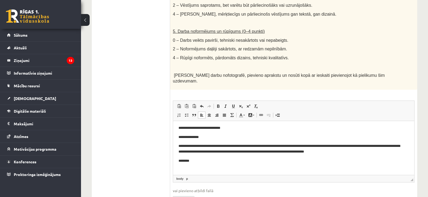
scroll to position [52, 0]
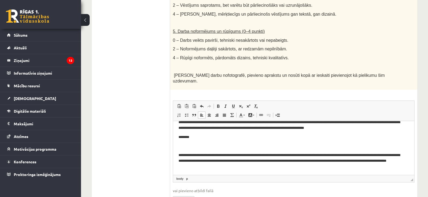
click at [198, 150] on body "**********" at bounding box center [293, 121] width 230 height 95
click at [183, 148] on p "Визуальный текстовый редактор, wiswyg-editor-user-answer-47433990637000" at bounding box center [293, 147] width 230 height 6
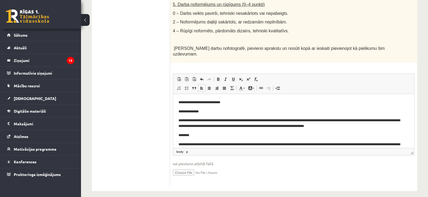
scroll to position [43, 0]
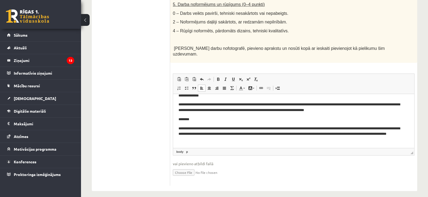
click at [177, 168] on input "file" at bounding box center [293, 172] width 241 height 11
type input "**********"
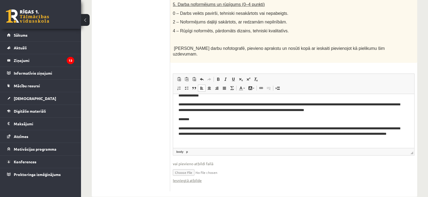
scroll to position [382, 0]
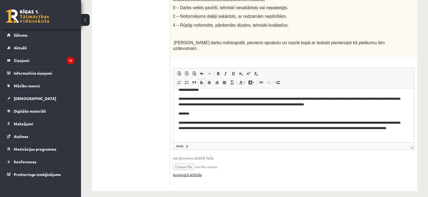
click at [175, 172] on link "Iesniegtā atbilde" at bounding box center [187, 175] width 29 height 6
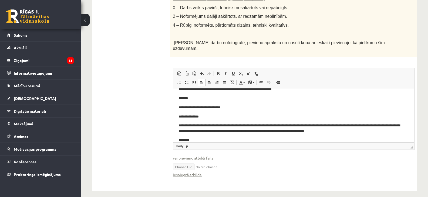
click at [248, 132] on p "**********" at bounding box center [291, 128] width 226 height 11
click at [318, 125] on p "**********" at bounding box center [291, 128] width 226 height 11
click at [244, 126] on p "**********" at bounding box center [291, 128] width 226 height 11
click at [239, 126] on p "**********" at bounding box center [291, 128] width 226 height 11
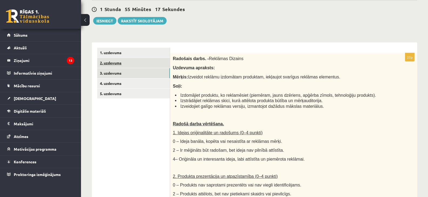
scroll to position [59, 0]
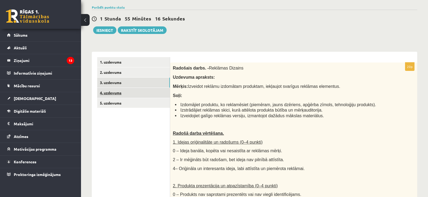
click at [115, 92] on link "4. uzdevums" at bounding box center [133, 93] width 73 height 10
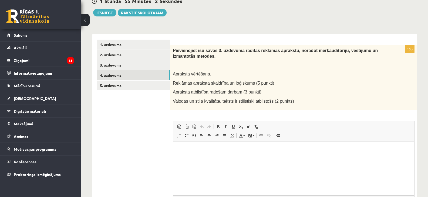
scroll to position [86, 0]
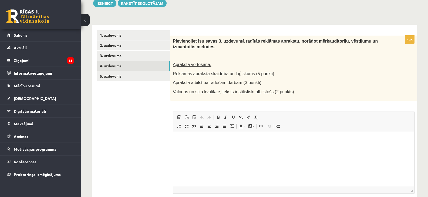
click at [206, 141] on p "Визуальный текстовый редактор, wiswyg-editor-user-answer-47433952309560" at bounding box center [293, 140] width 230 height 6
click at [238, 138] on p "Визуальный текстовый редактор, wiswyg-editor-user-answer-47433952309560" at bounding box center [293, 140] width 230 height 6
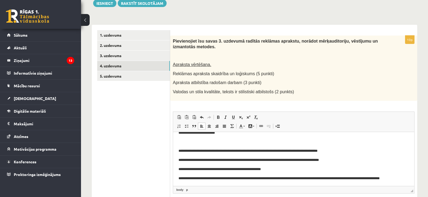
scroll to position [0, 0]
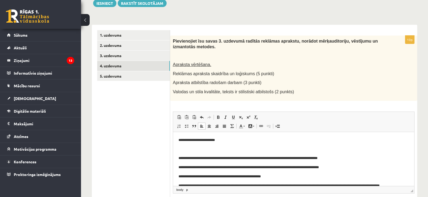
click at [237, 141] on p "**********" at bounding box center [291, 140] width 226 height 6
click at [196, 150] on p "Визуальный текстовый редактор, wiswyg-editor-user-answer-47433952309560" at bounding box center [293, 150] width 230 height 6
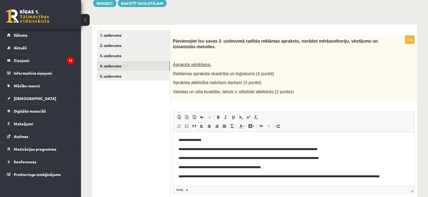
click at [379, 176] on p "**********" at bounding box center [291, 179] width 226 height 11
click at [111, 77] on link "5. uzdevums" at bounding box center [133, 76] width 73 height 10
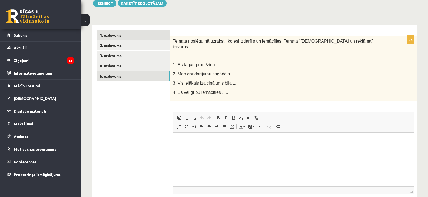
click at [112, 35] on link "1. uzdevums" at bounding box center [133, 35] width 73 height 10
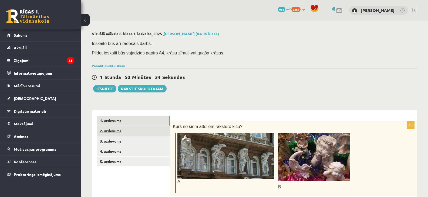
click at [112, 132] on link "2. uzdevums" at bounding box center [133, 131] width 73 height 10
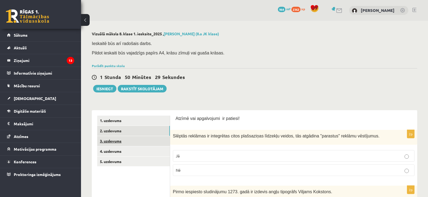
click at [118, 139] on link "3. uzdevums" at bounding box center [133, 141] width 73 height 10
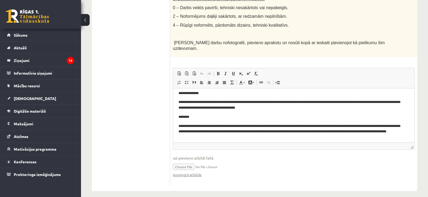
scroll to position [43, 0]
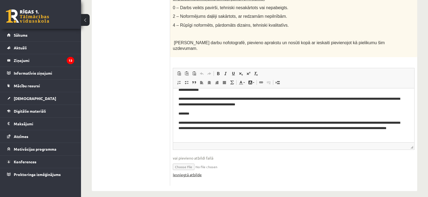
click at [183, 172] on link "Iesniegtā atbilde" at bounding box center [187, 175] width 29 height 6
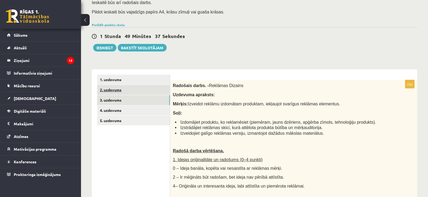
scroll to position [32, 0]
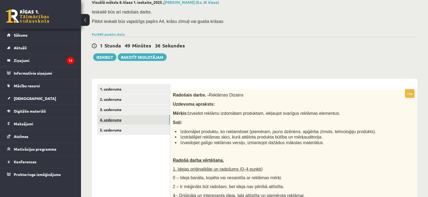
click at [115, 118] on link "4. uzdevums" at bounding box center [133, 120] width 73 height 10
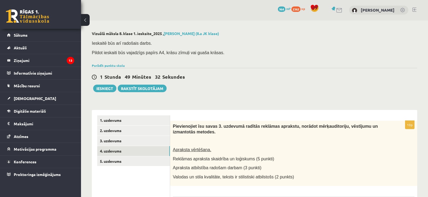
scroll to position [0, 0]
click at [106, 90] on button "Iesniegt" at bounding box center [104, 89] width 23 height 8
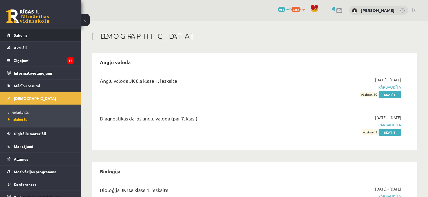
click at [21, 35] on span "Sākums" at bounding box center [21, 35] width 14 height 5
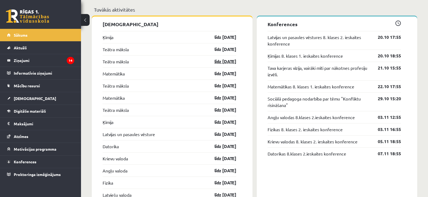
scroll to position [540, 0]
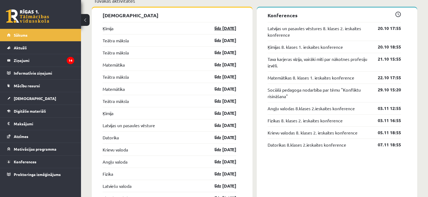
click at [217, 30] on link "līdz [DATE]" at bounding box center [220, 28] width 31 height 6
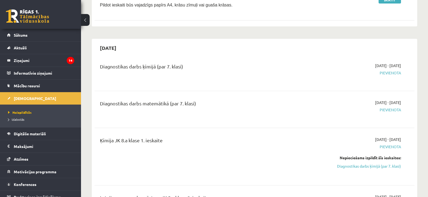
scroll to position [270, 0]
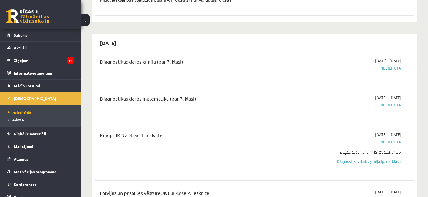
click at [384, 69] on span "Pievienota" at bounding box center [353, 68] width 95 height 6
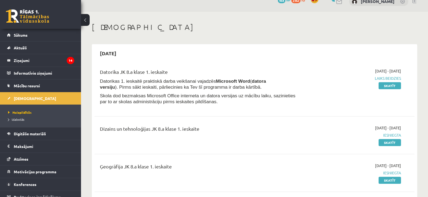
scroll to position [0, 0]
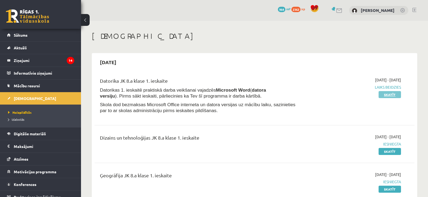
click at [385, 95] on link "Skatīt" at bounding box center [389, 94] width 22 height 7
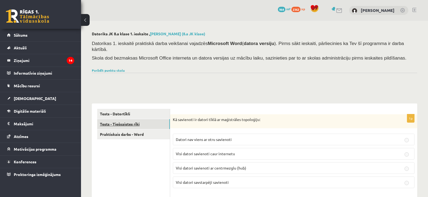
click at [132, 119] on link "Tests - Tiešsaistes rīki" at bounding box center [133, 124] width 73 height 10
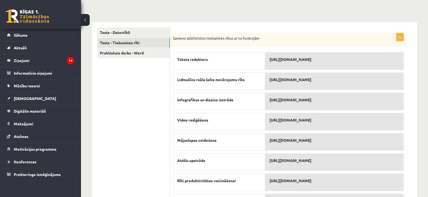
scroll to position [81, 0]
click at [131, 49] on link "Praktiskais darbs - Word" at bounding box center [133, 54] width 73 height 10
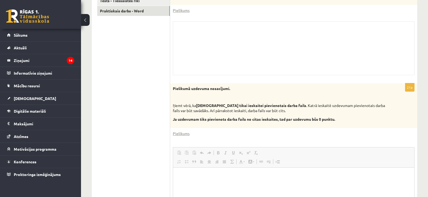
scroll to position [0, 0]
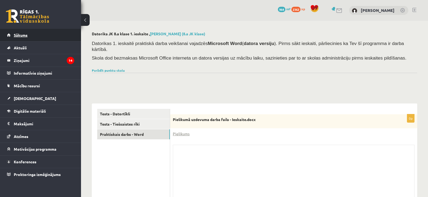
click at [19, 35] on span "Sākums" at bounding box center [21, 35] width 14 height 5
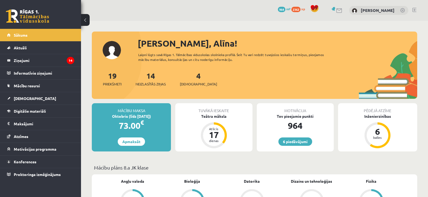
click at [187, 80] on div "4 Ieskaites" at bounding box center [198, 78] width 37 height 17
click at [189, 83] on span "[DEMOGRAPHIC_DATA]" at bounding box center [198, 83] width 37 height 5
